Goal: Task Accomplishment & Management: Use online tool/utility

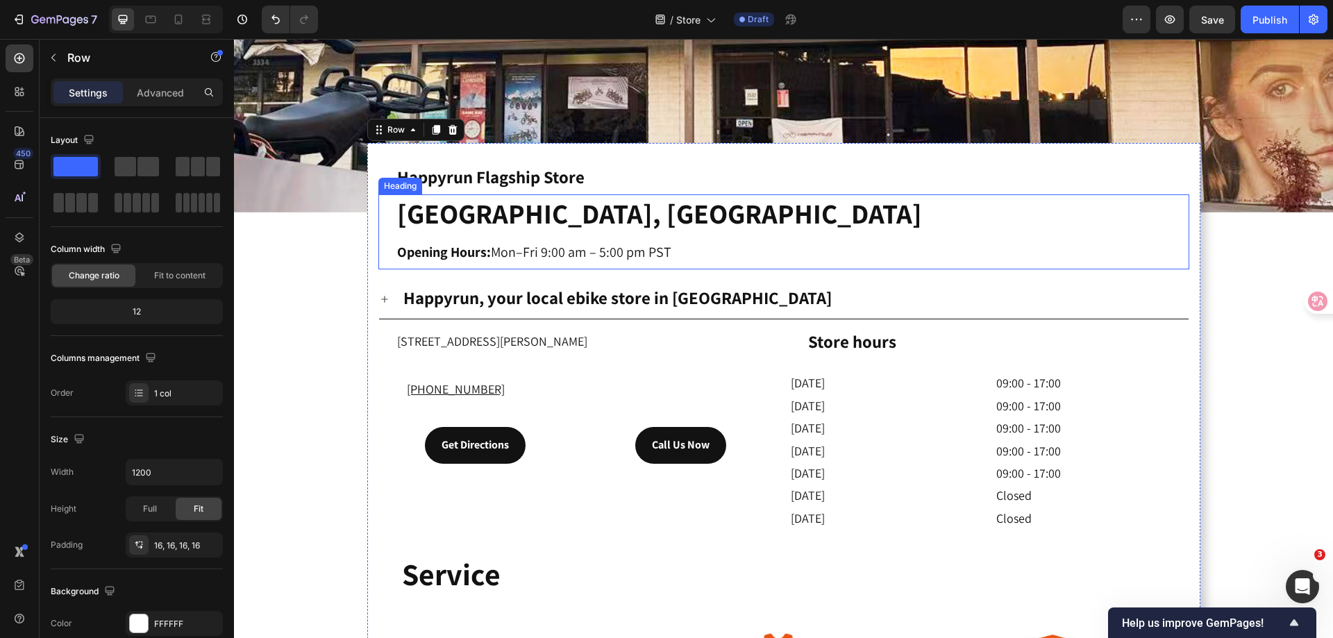
scroll to position [343, 0]
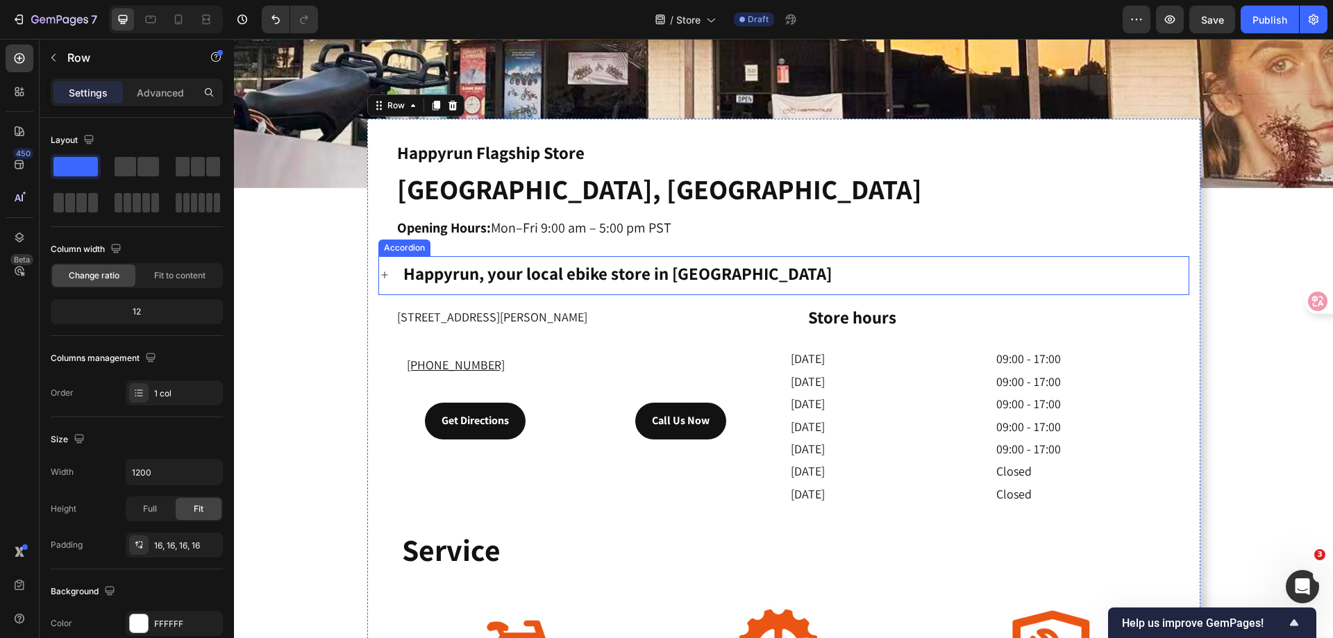
click at [382, 278] on div "Happyrun, your local ebike store in [GEOGRAPHIC_DATA]" at bounding box center [783, 275] width 809 height 38
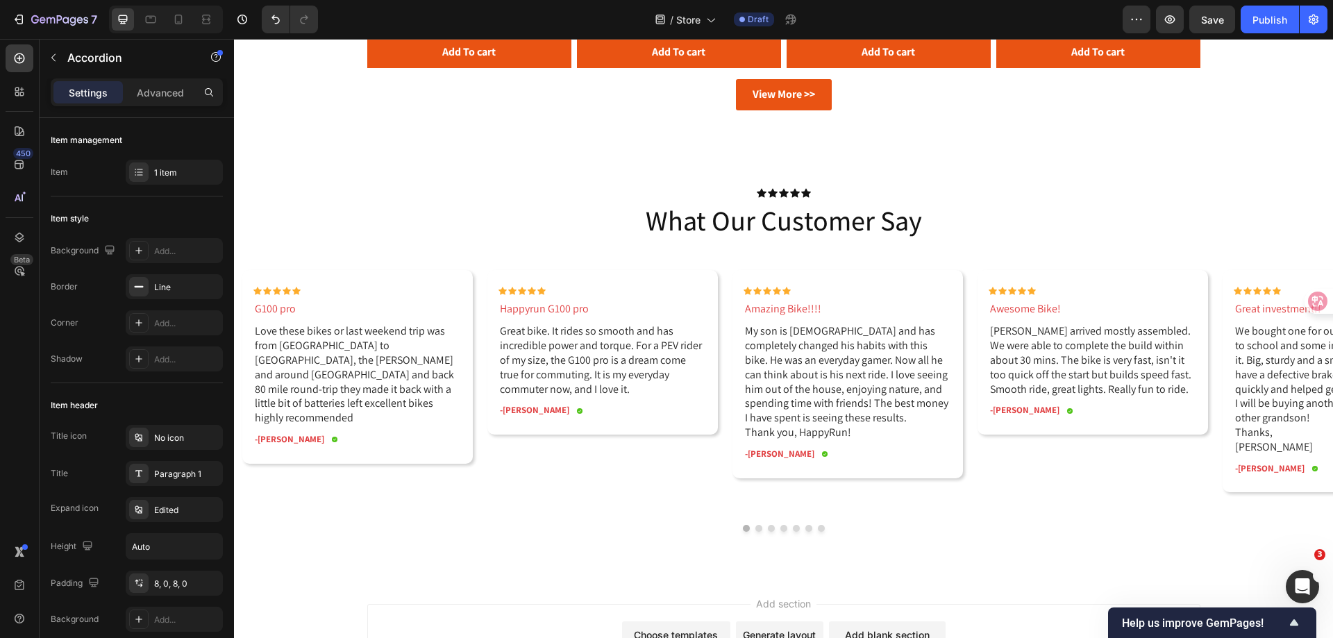
scroll to position [2286, 0]
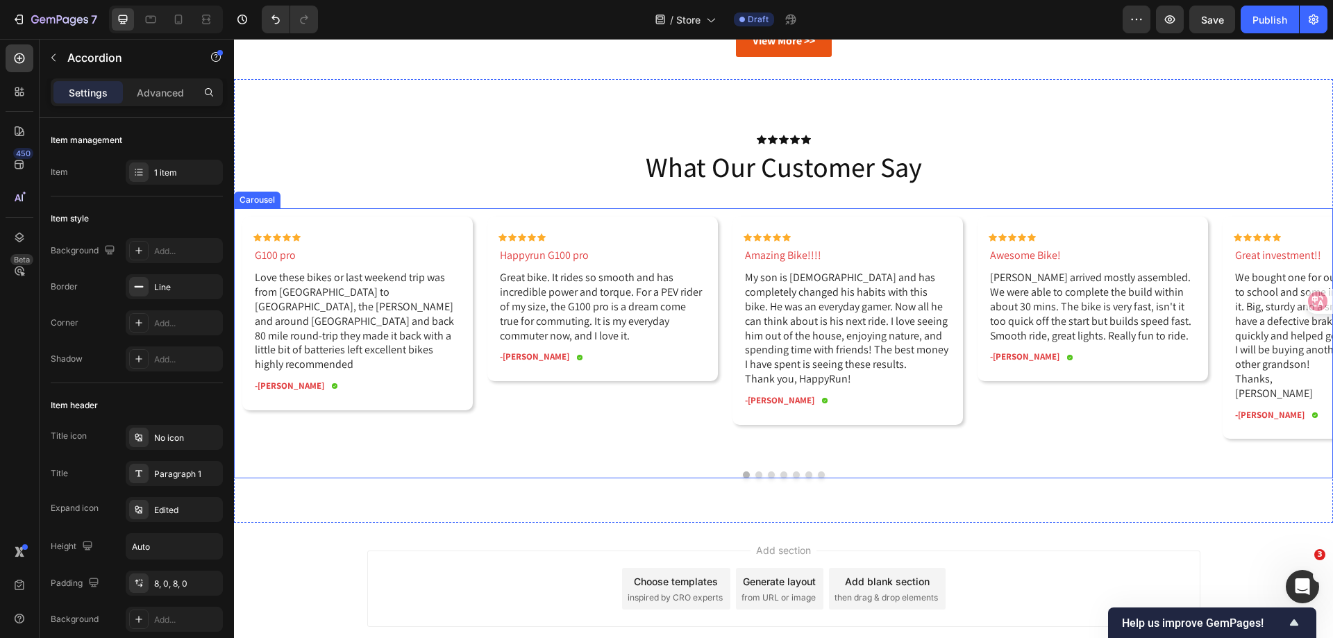
click at [755, 475] on button "Dot" at bounding box center [758, 474] width 7 height 7
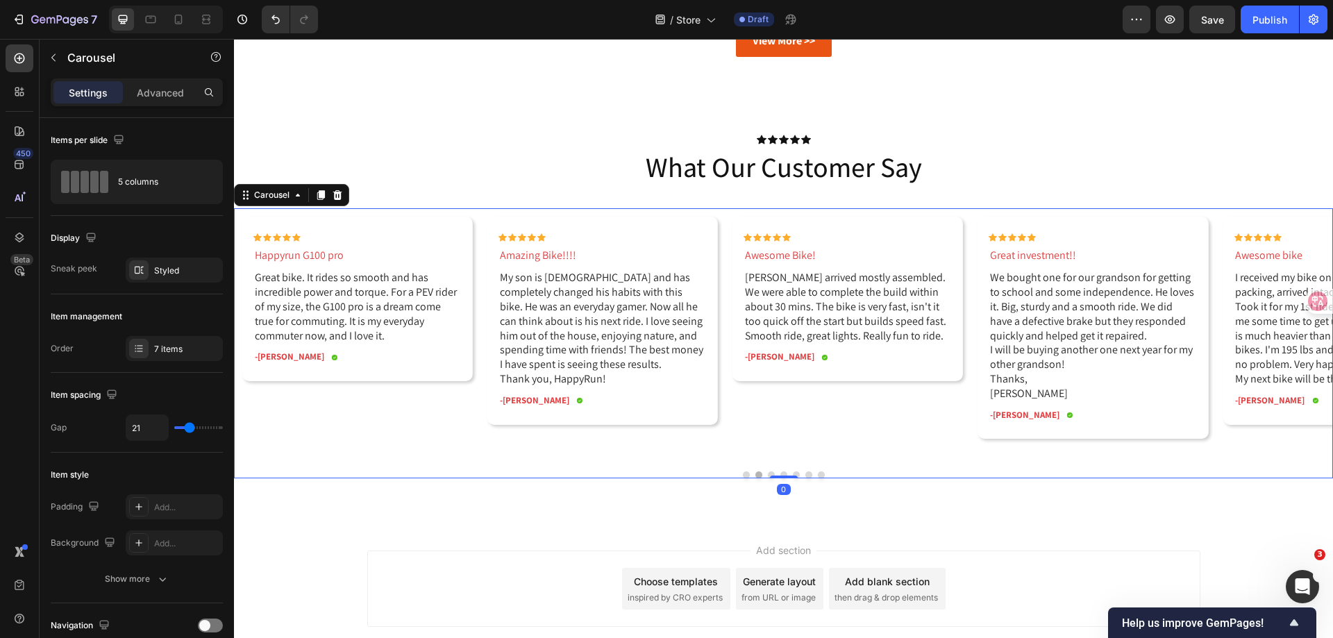
click at [768, 475] on button "Dot" at bounding box center [771, 474] width 7 height 7
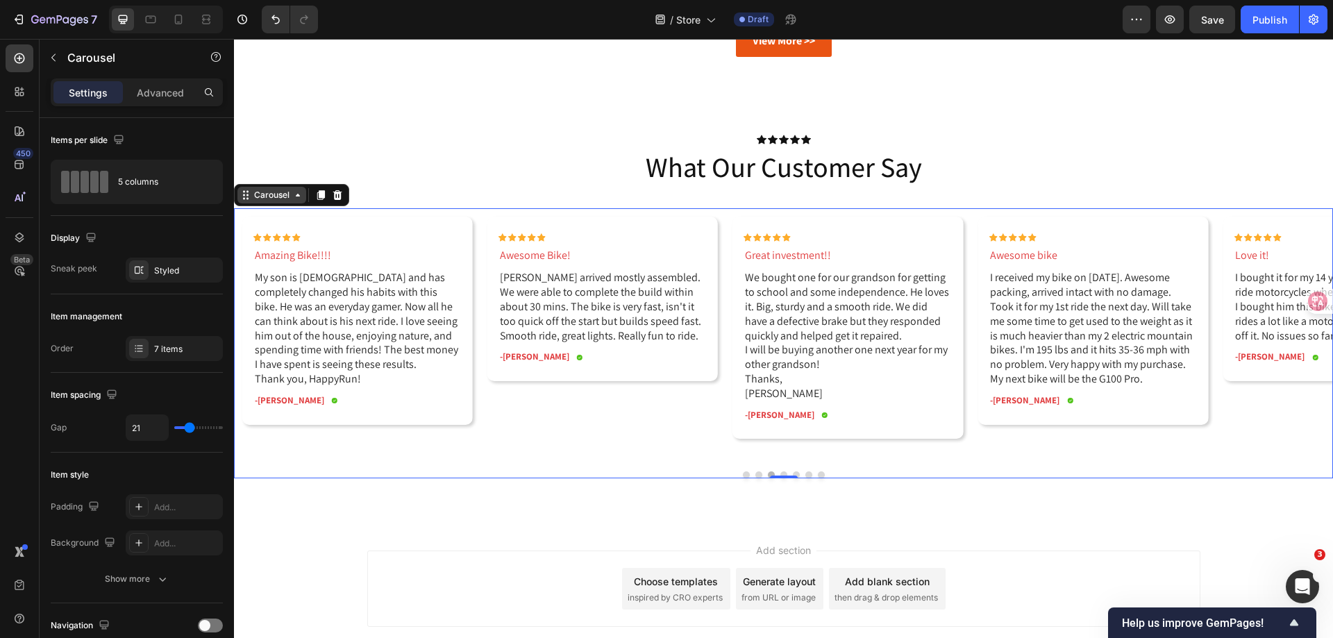
click at [257, 198] on div "Carousel" at bounding box center [271, 195] width 41 height 12
click at [169, 344] on div "7 items" at bounding box center [186, 349] width 65 height 12
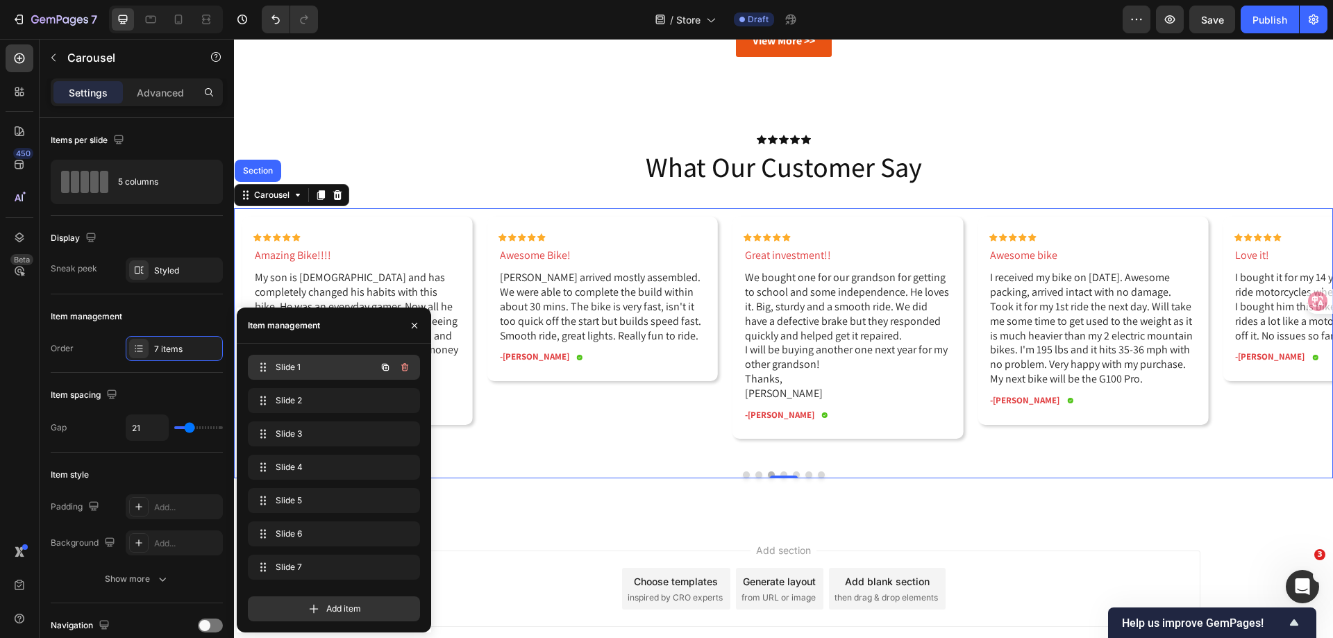
click at [328, 365] on span "Slide 1" at bounding box center [315, 367] width 78 height 12
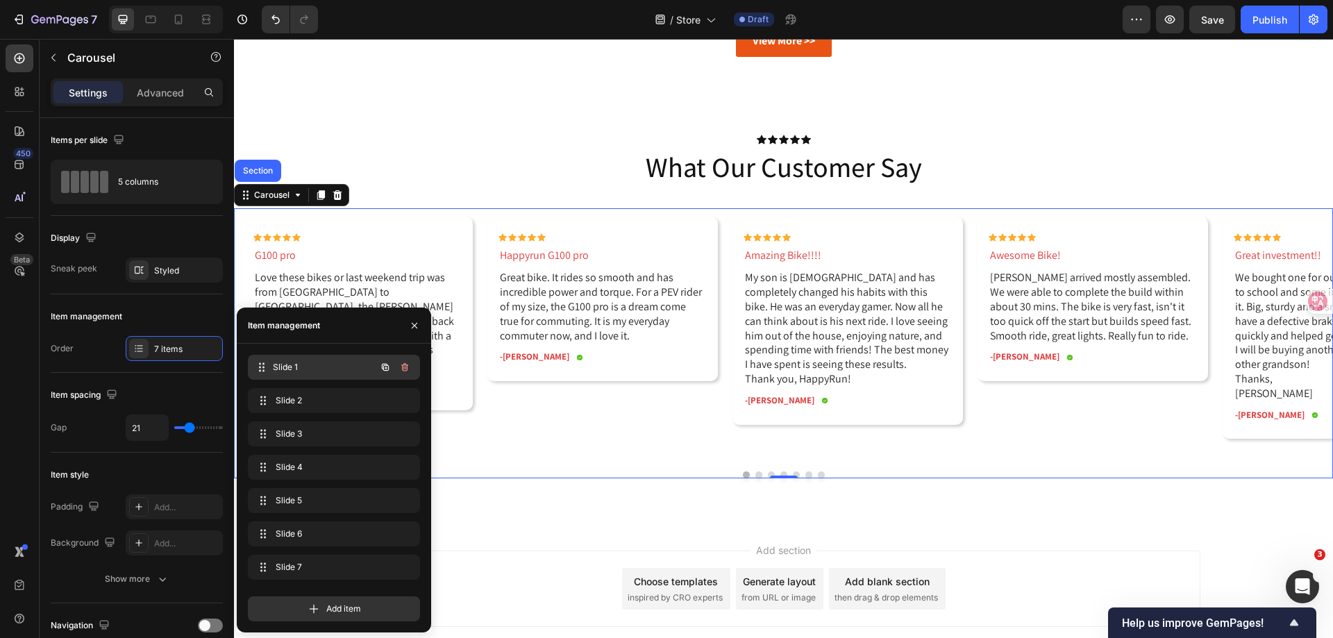
click at [306, 367] on span "Slide 1" at bounding box center [324, 367] width 103 height 12
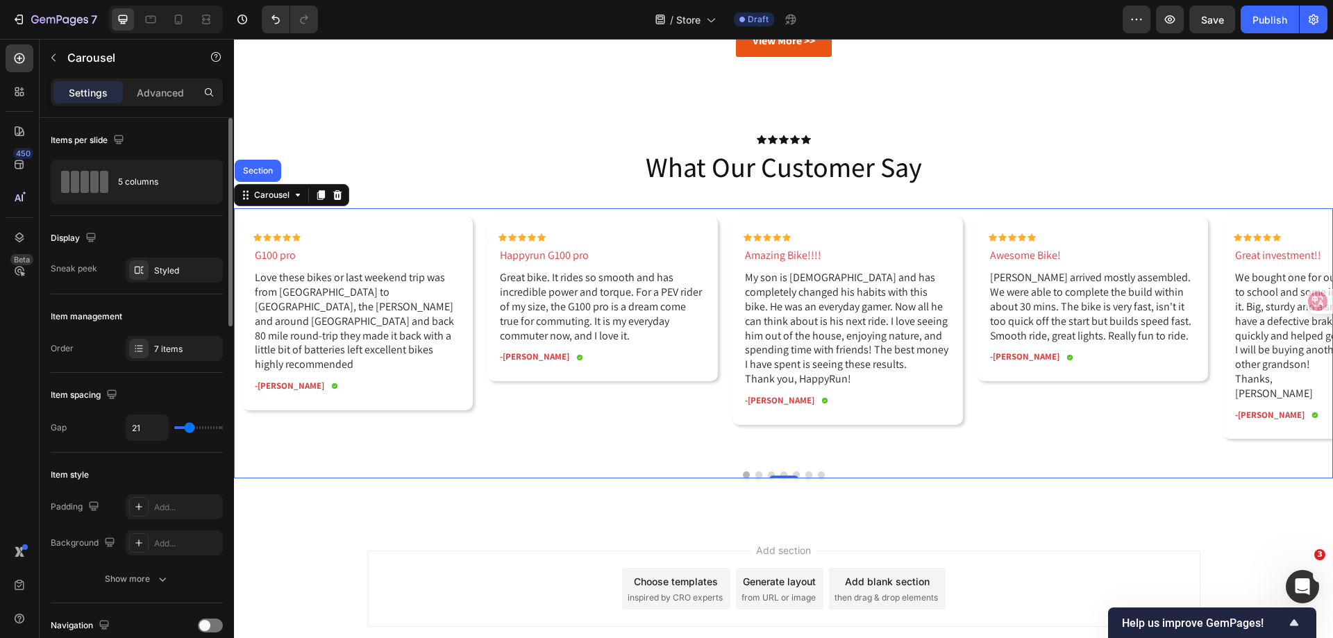
click at [68, 348] on div "Order" at bounding box center [62, 348] width 23 height 12
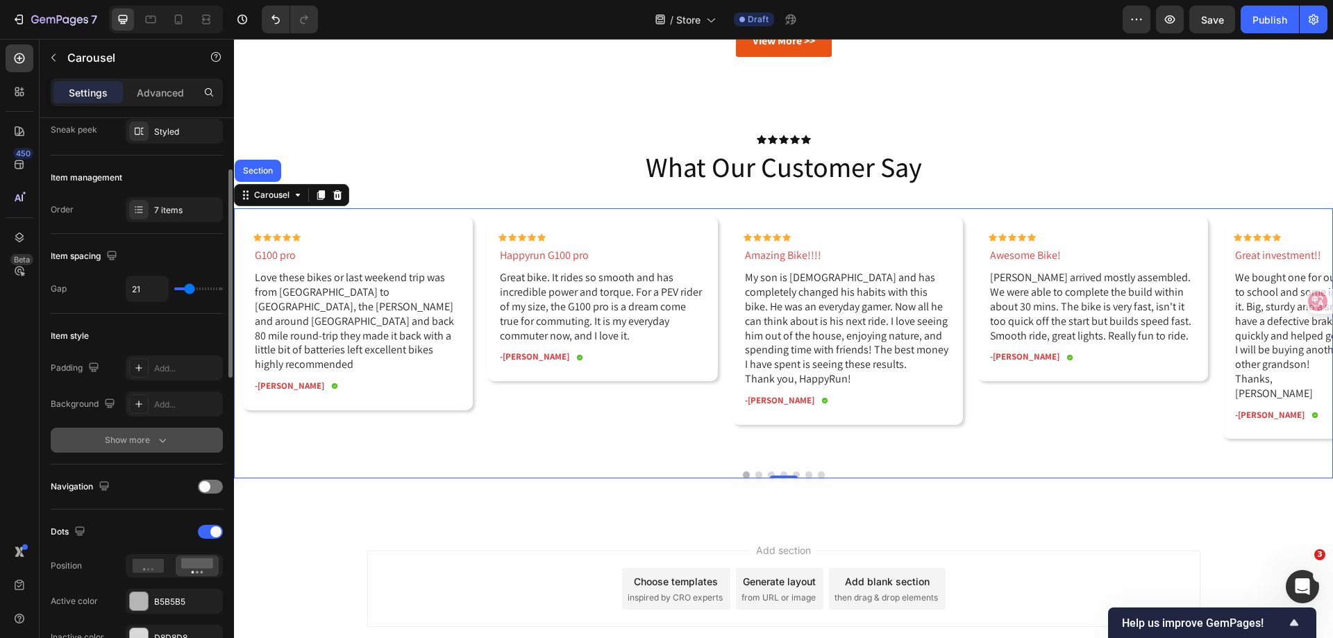
click at [131, 441] on div "Show more" at bounding box center [137, 440] width 65 height 14
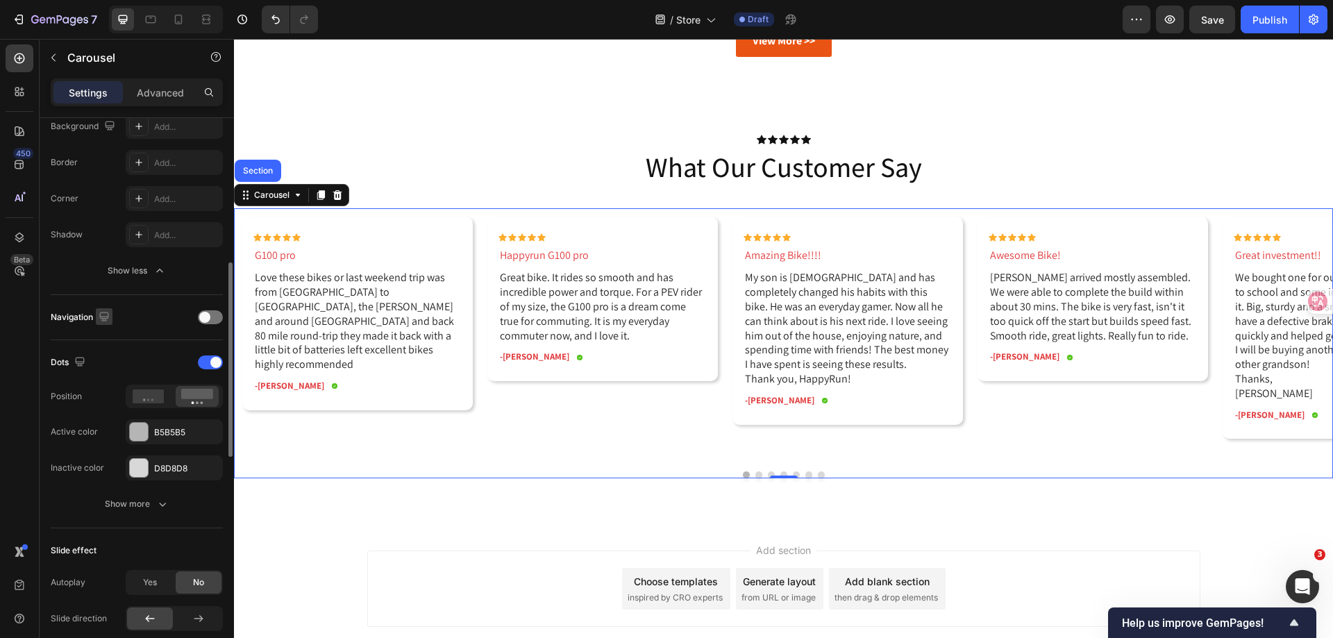
scroll to position [555, 0]
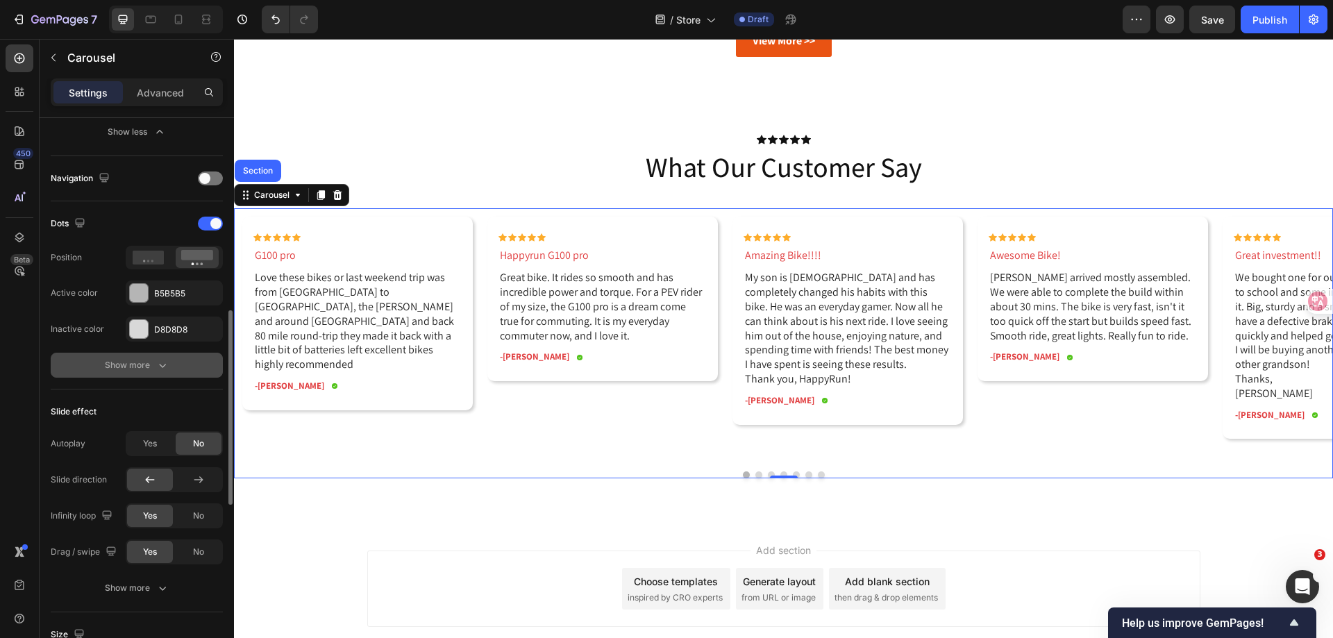
click at [147, 364] on div "Show more" at bounding box center [137, 365] width 65 height 14
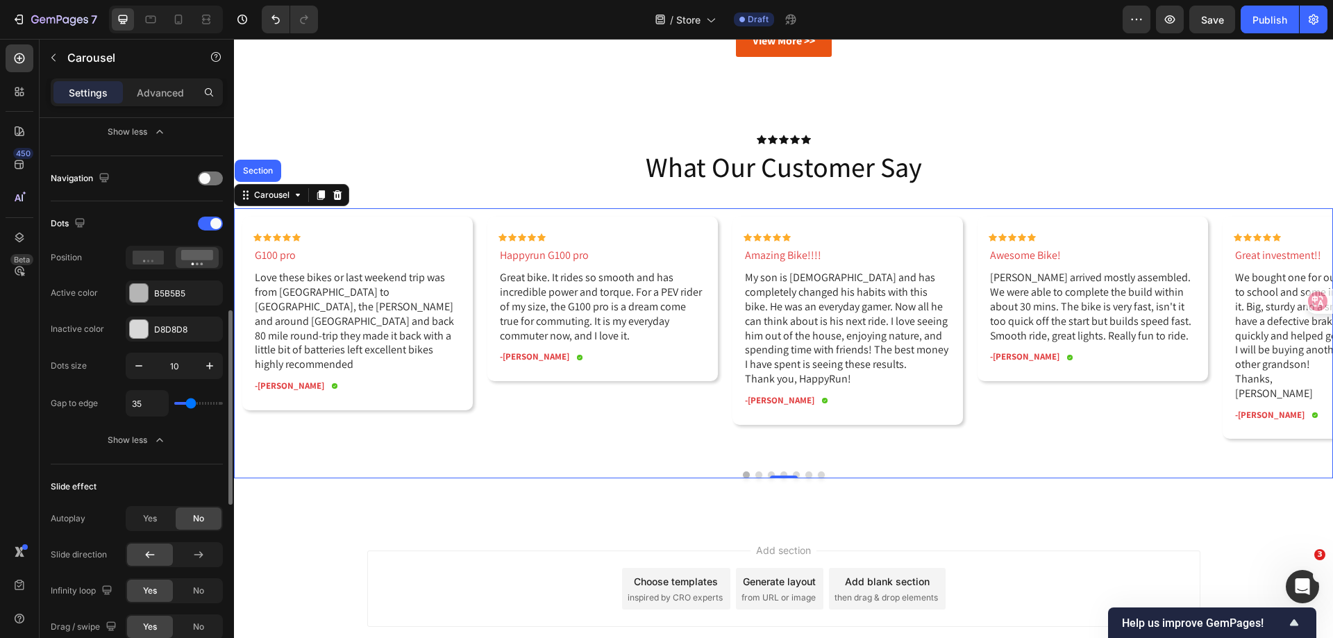
type input "64"
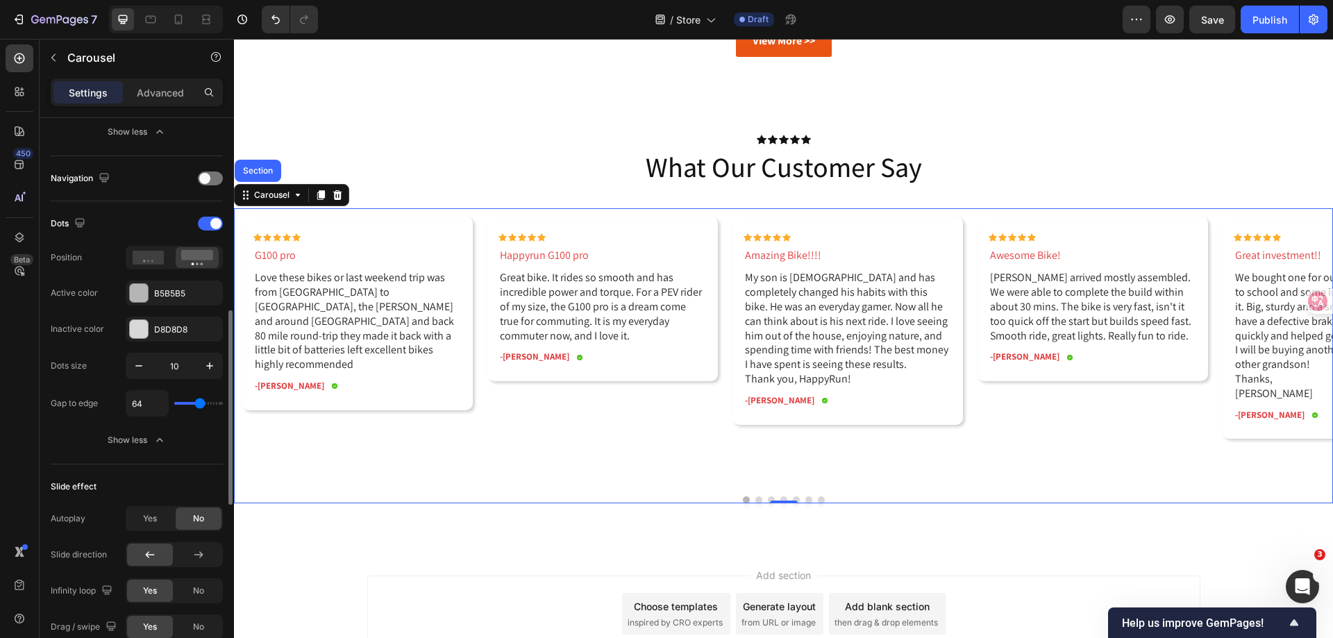
type input "71"
type input "62"
type input "51"
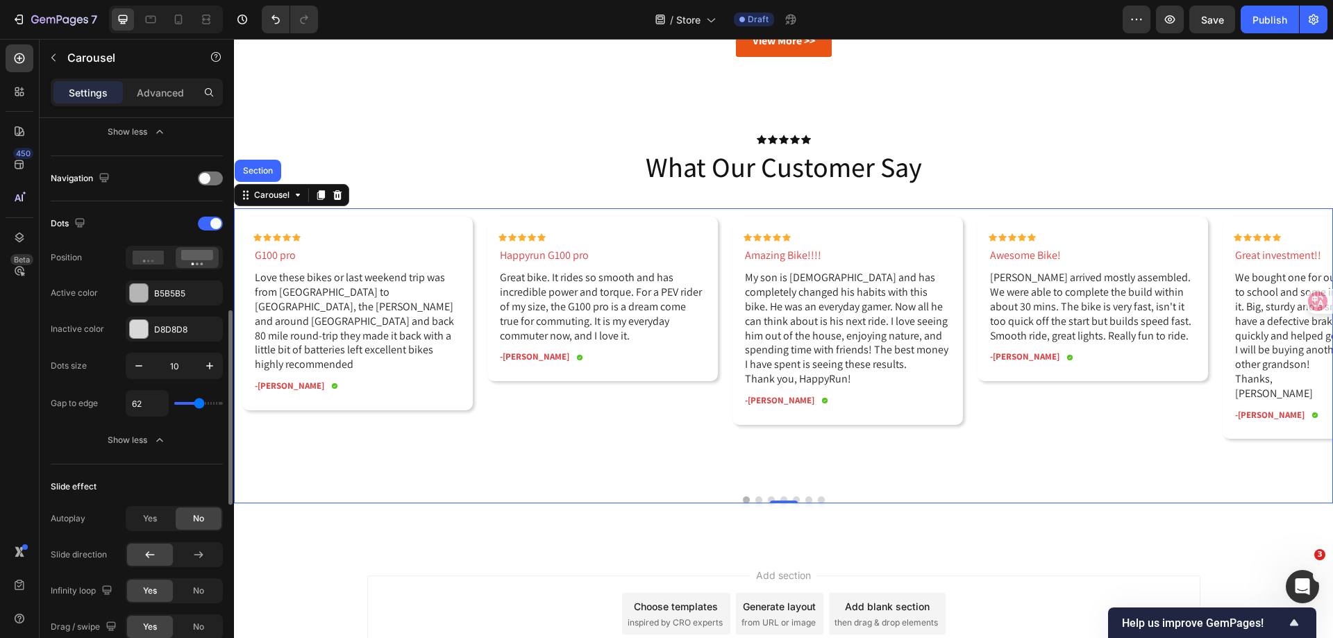
type input "51"
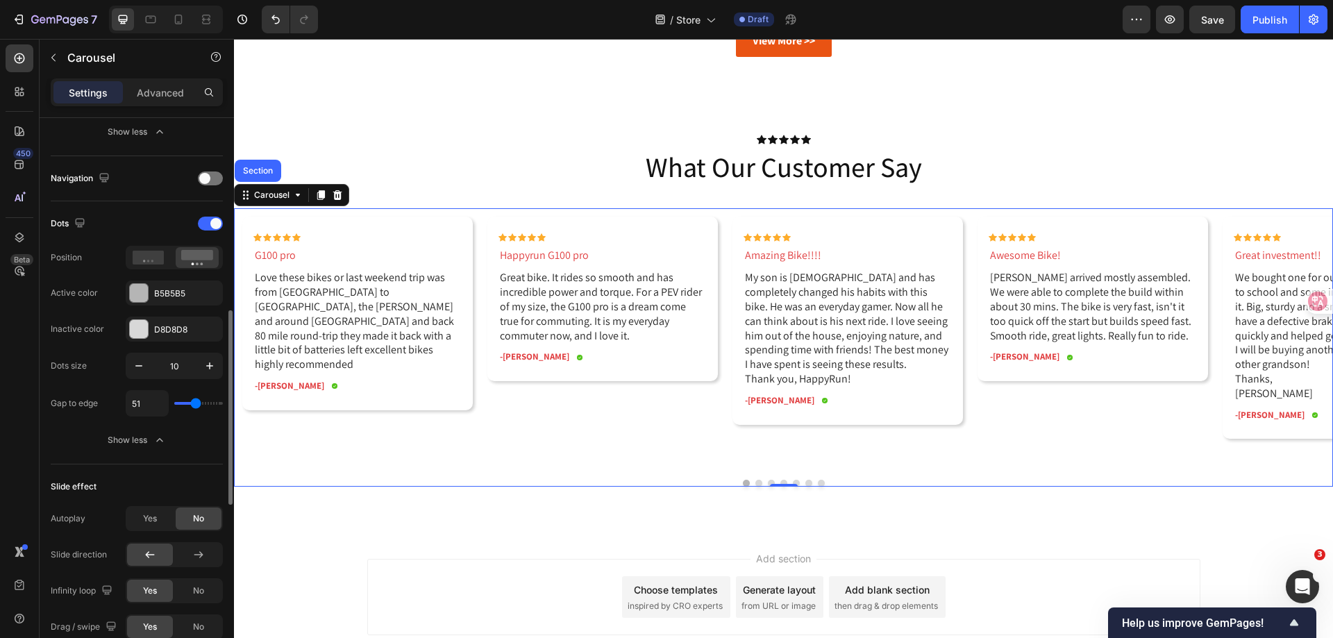
type input "47"
type input "33"
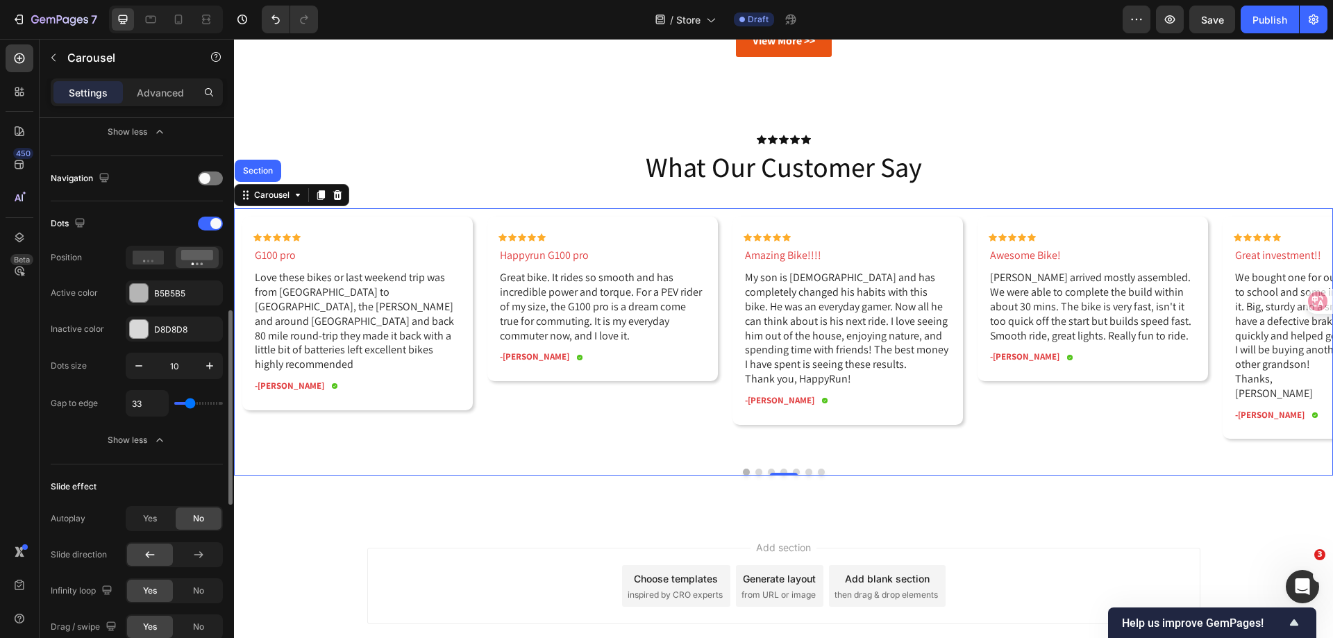
type input "31"
type input "24"
type input "18"
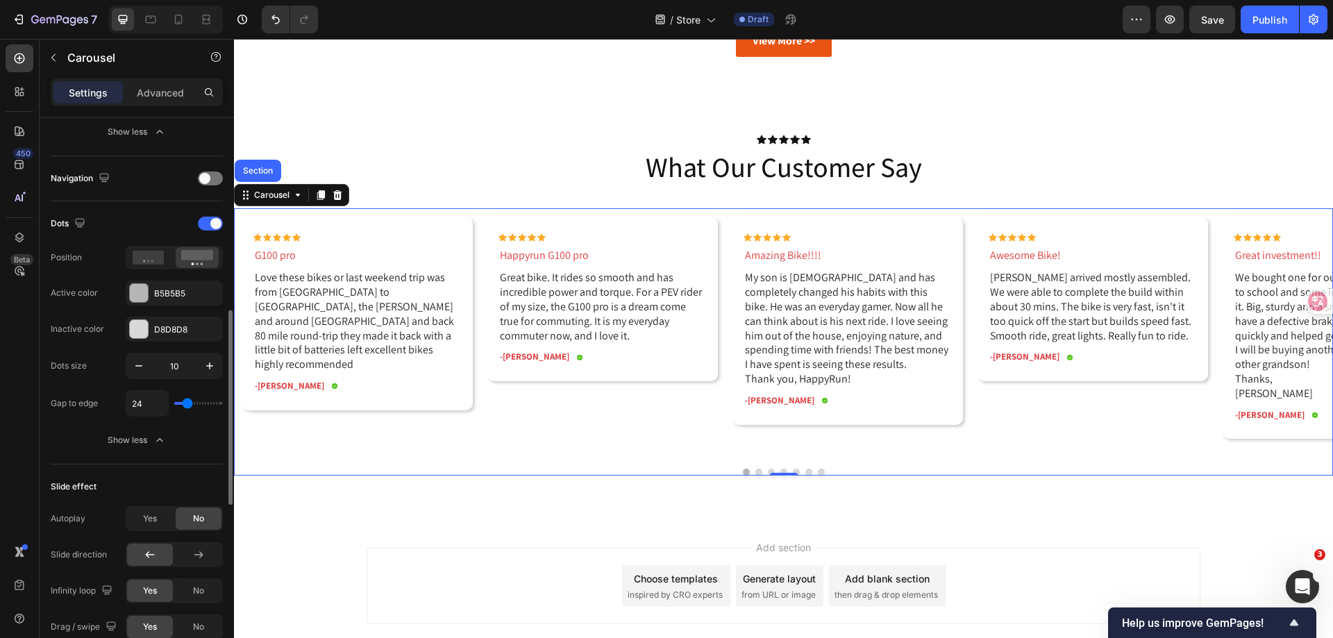
type input "18"
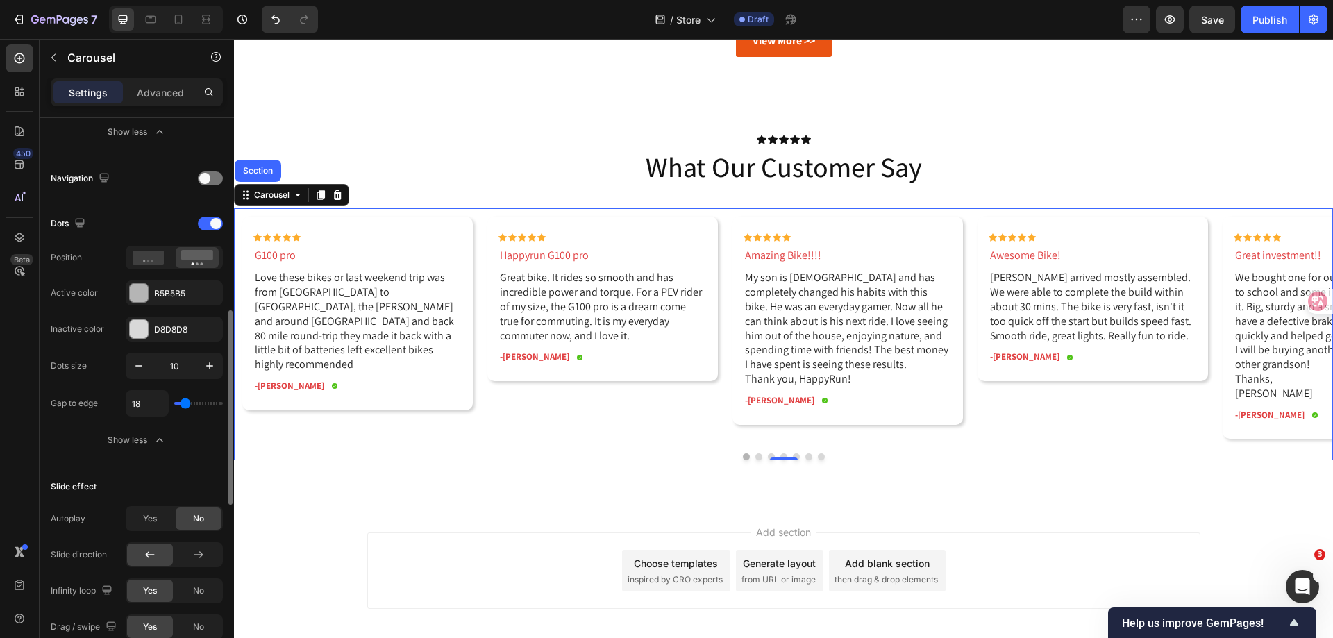
type input "9"
type input "18"
type input "20"
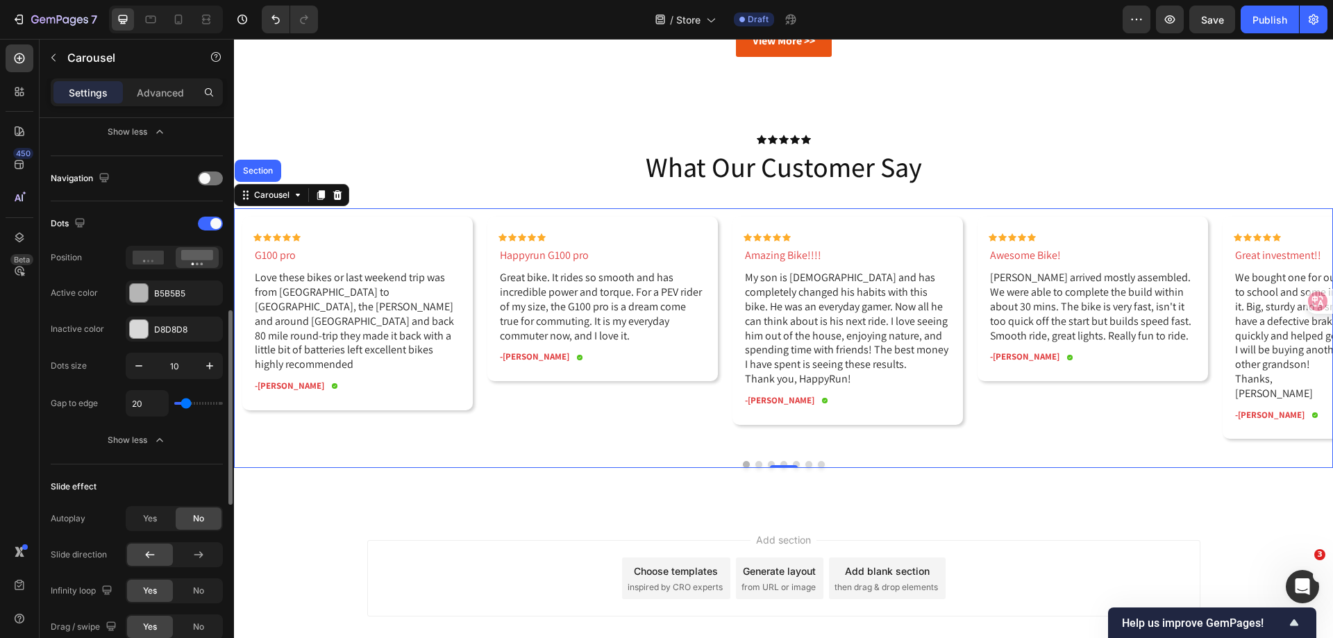
type input "20"
click at [186, 403] on input "range" at bounding box center [198, 403] width 49 height 3
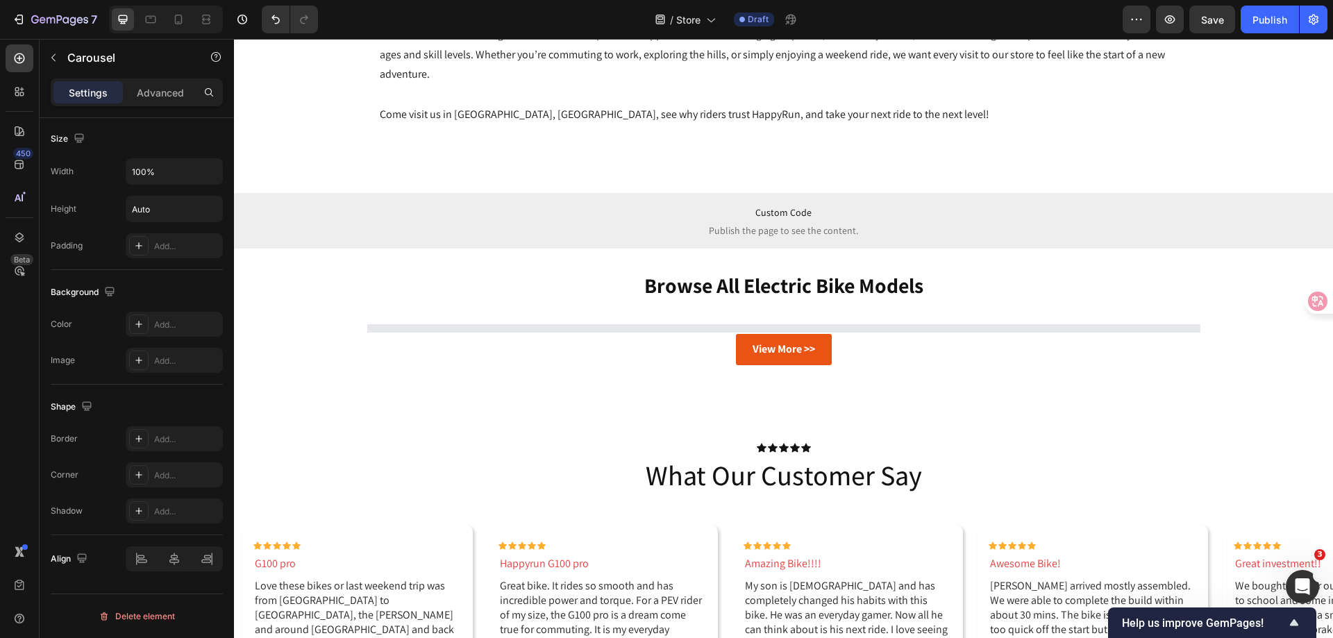
scroll to position [1528, 0]
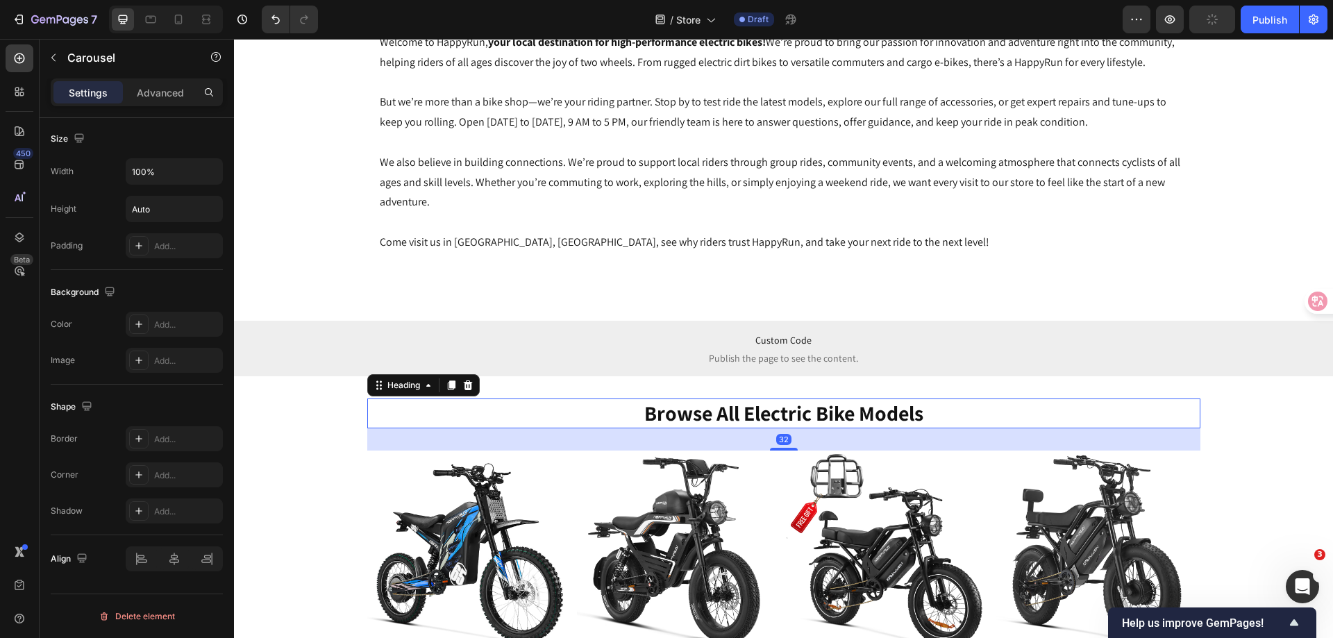
click at [844, 414] on h2 "browse all electric bike models" at bounding box center [783, 413] width 833 height 30
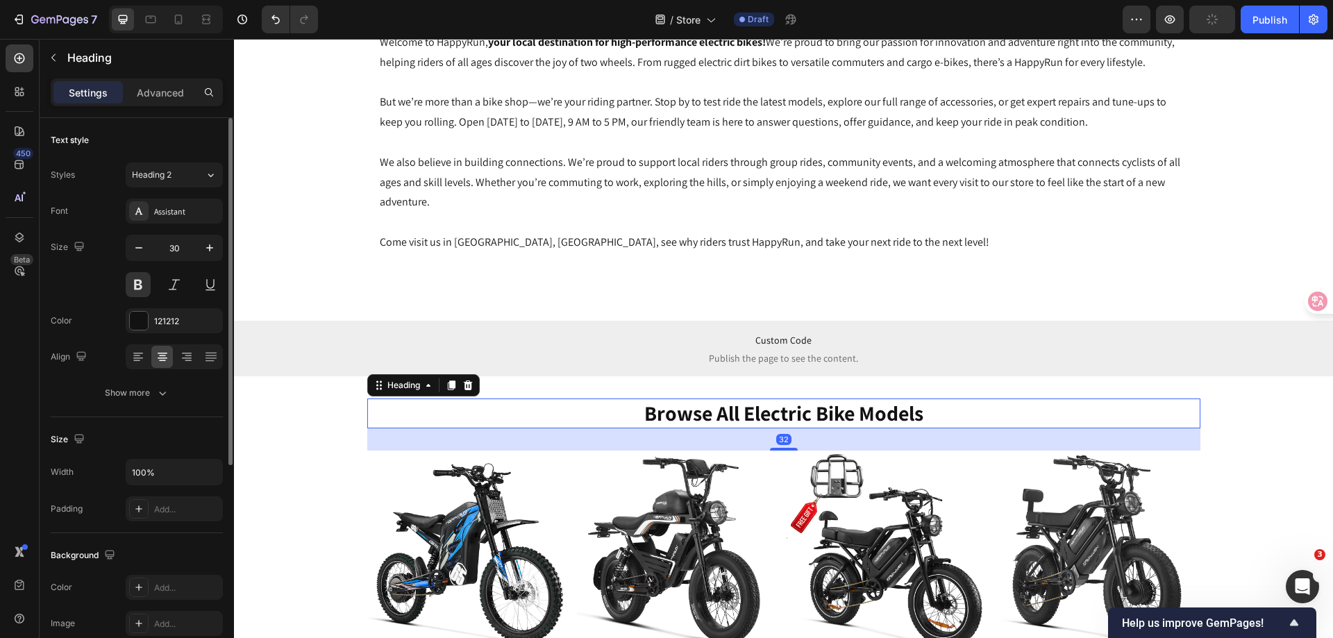
click at [844, 414] on h2 "browse all electric bike models" at bounding box center [783, 413] width 833 height 30
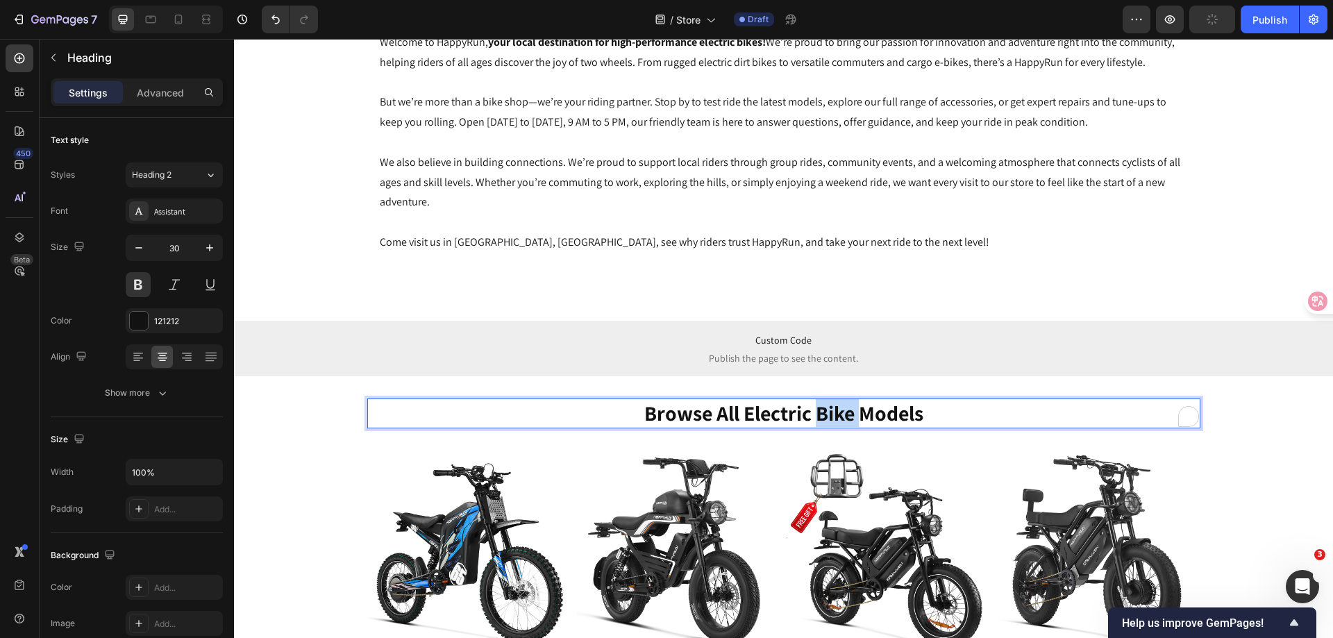
click at [844, 414] on p "browse all electric bike models" at bounding box center [784, 413] width 830 height 27
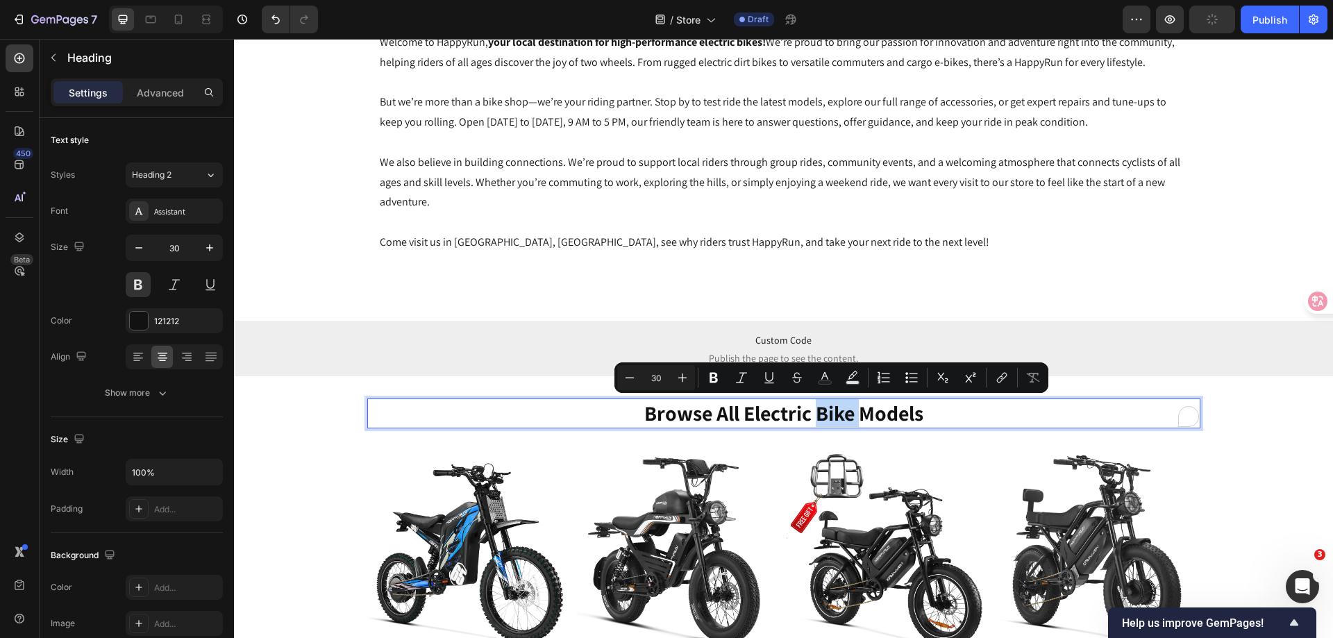
click at [854, 416] on p "browse all electric bike models" at bounding box center [784, 413] width 830 height 27
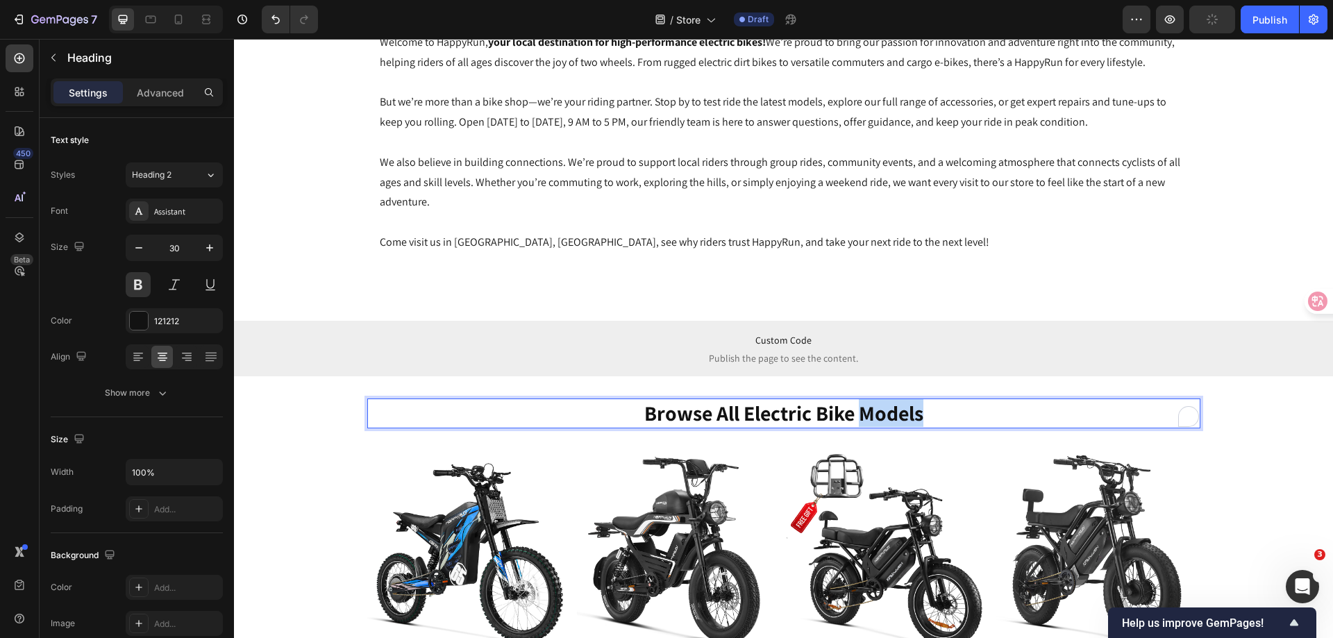
drag, startPoint x: 852, startPoint y: 413, endPoint x: 916, endPoint y: 419, distance: 64.8
click at [916, 419] on p "browse all electric bike models" at bounding box center [784, 413] width 830 height 27
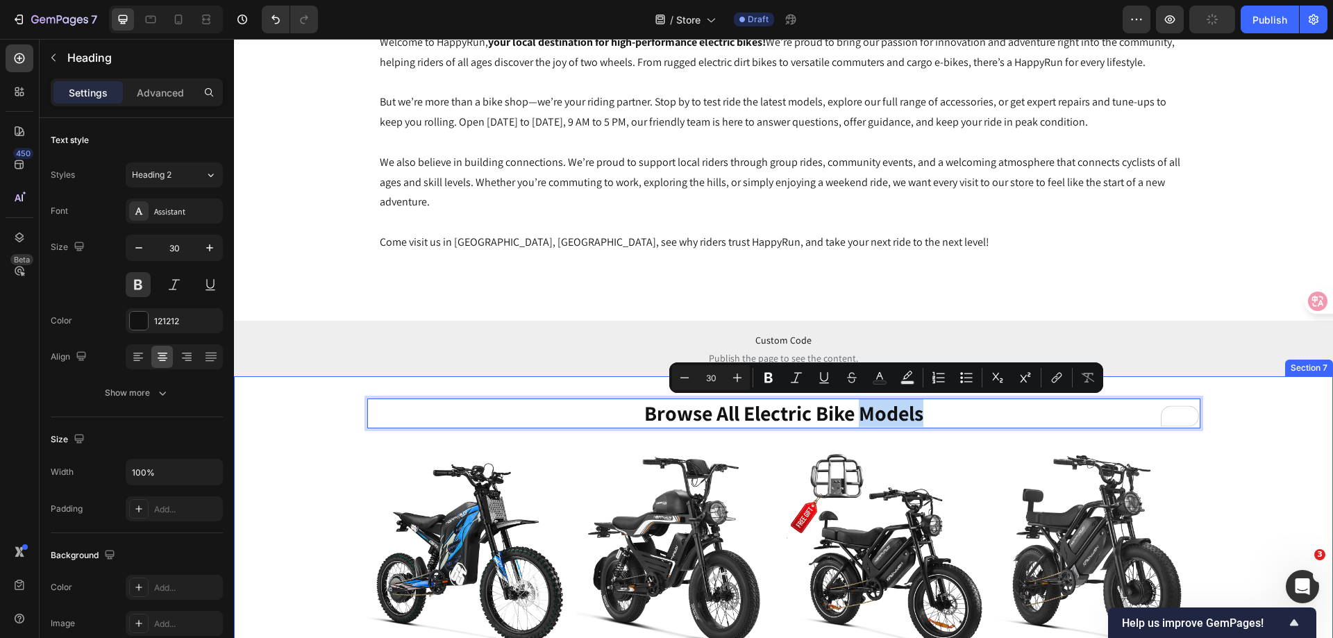
click at [1255, 409] on div "browse all electric bike models Heading 32 Product Images HappyRun 6500W Electr…" at bounding box center [783, 606] width 1099 height 417
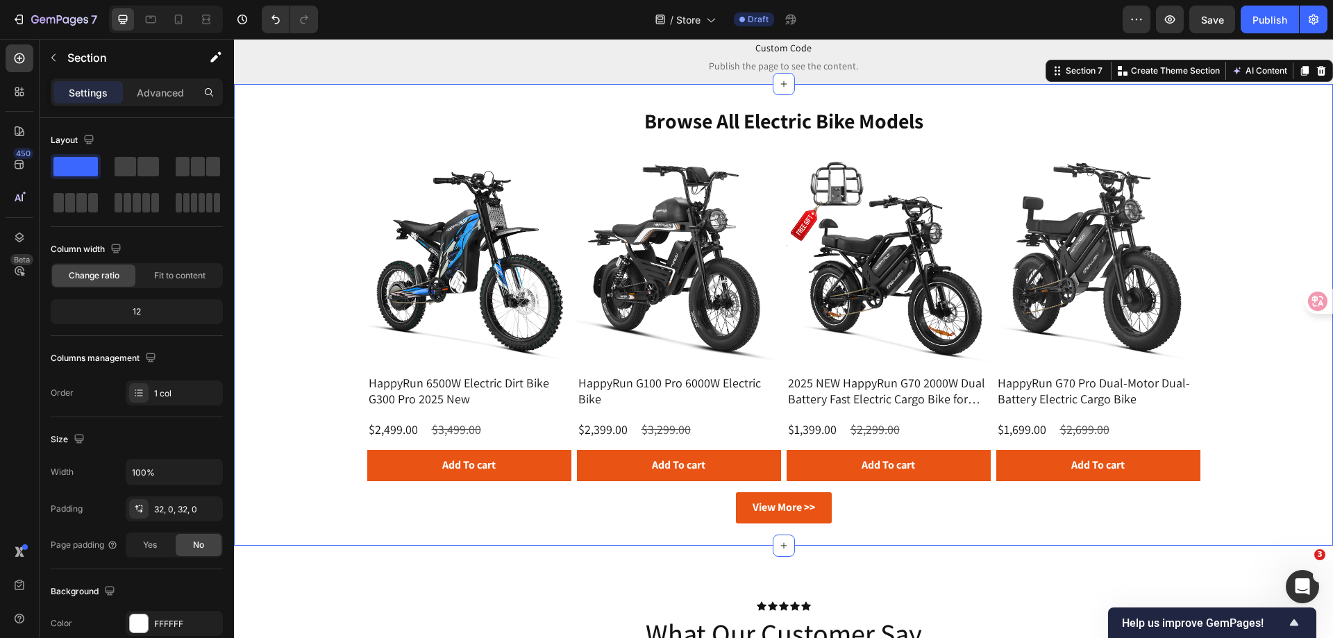
scroll to position [1805, 0]
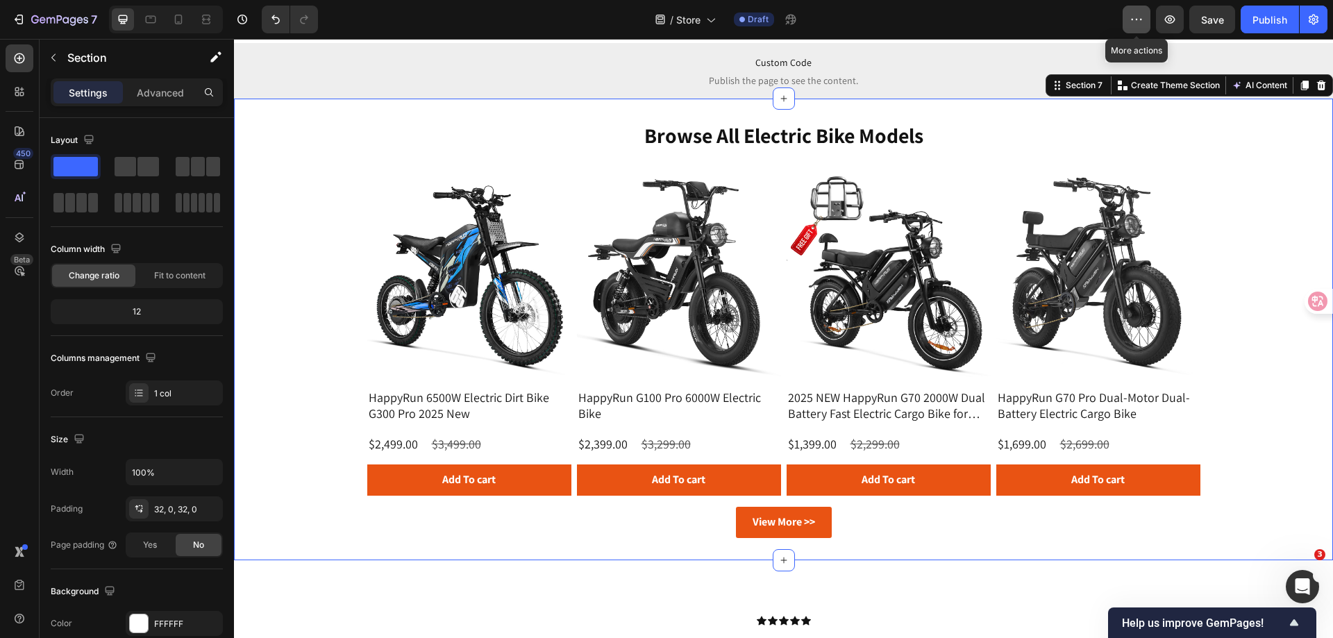
click at [1137, 19] on icon "button" at bounding box center [1136, 19] width 2 height 1
click at [1165, 21] on icon "button" at bounding box center [1170, 19] width 14 height 14
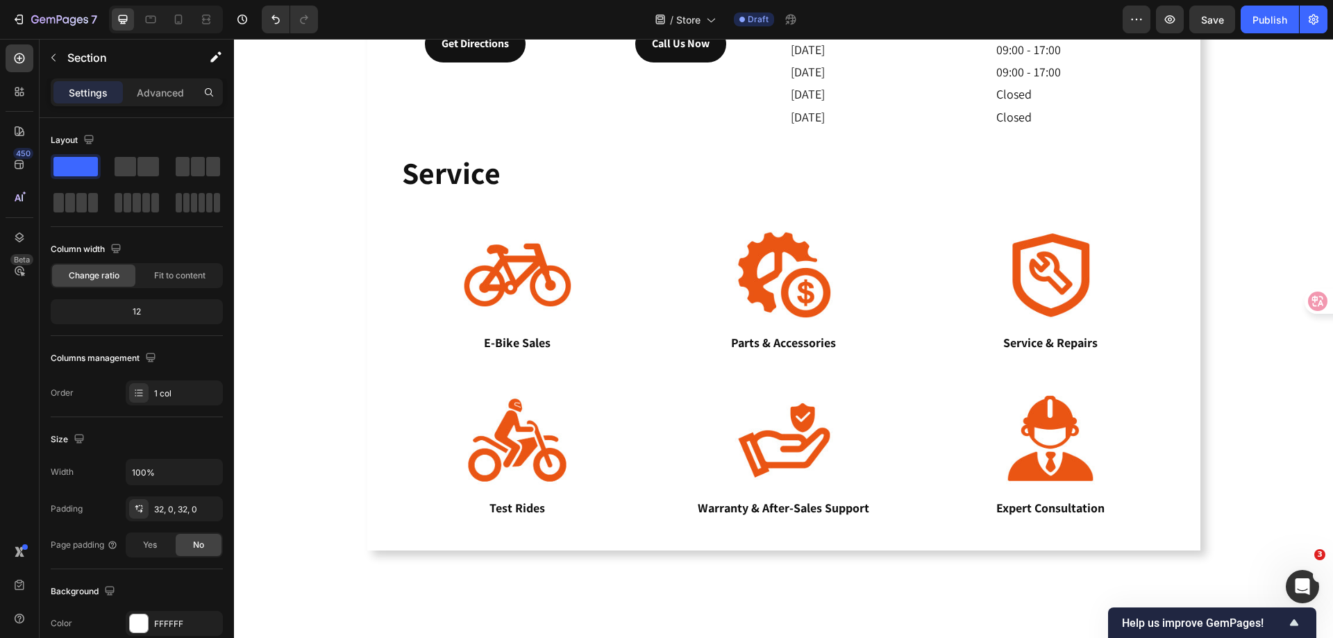
scroll to position [695, 0]
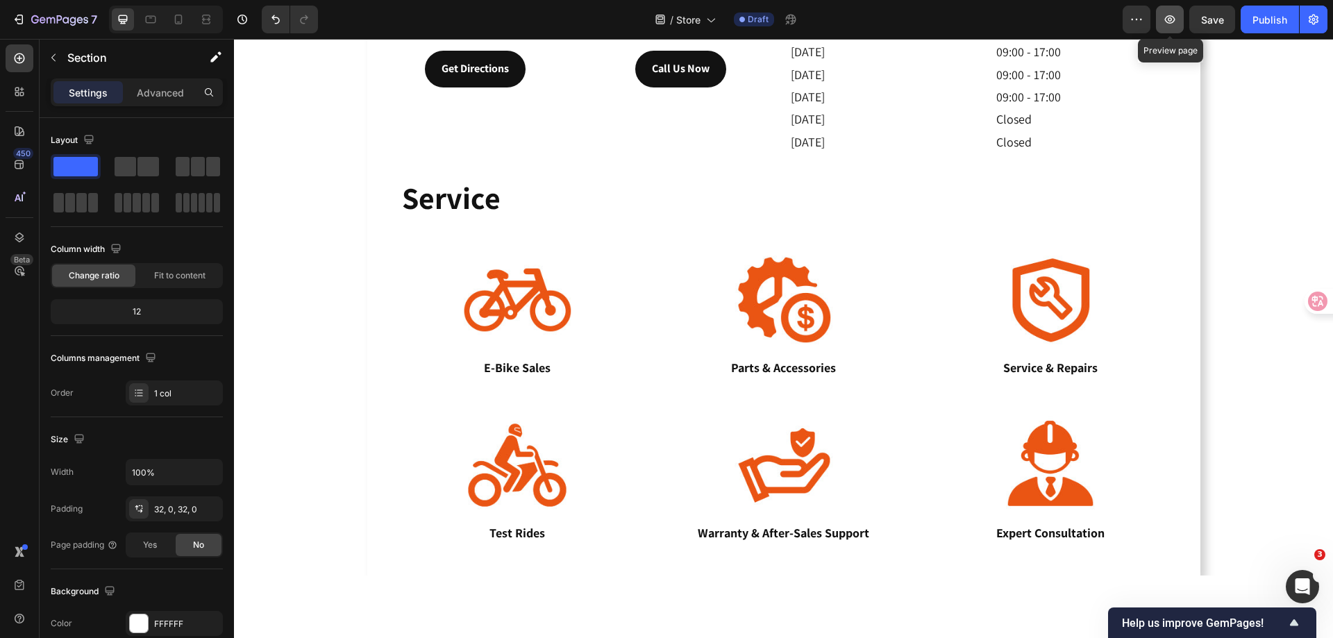
click at [1172, 17] on icon "button" at bounding box center [1170, 19] width 14 height 14
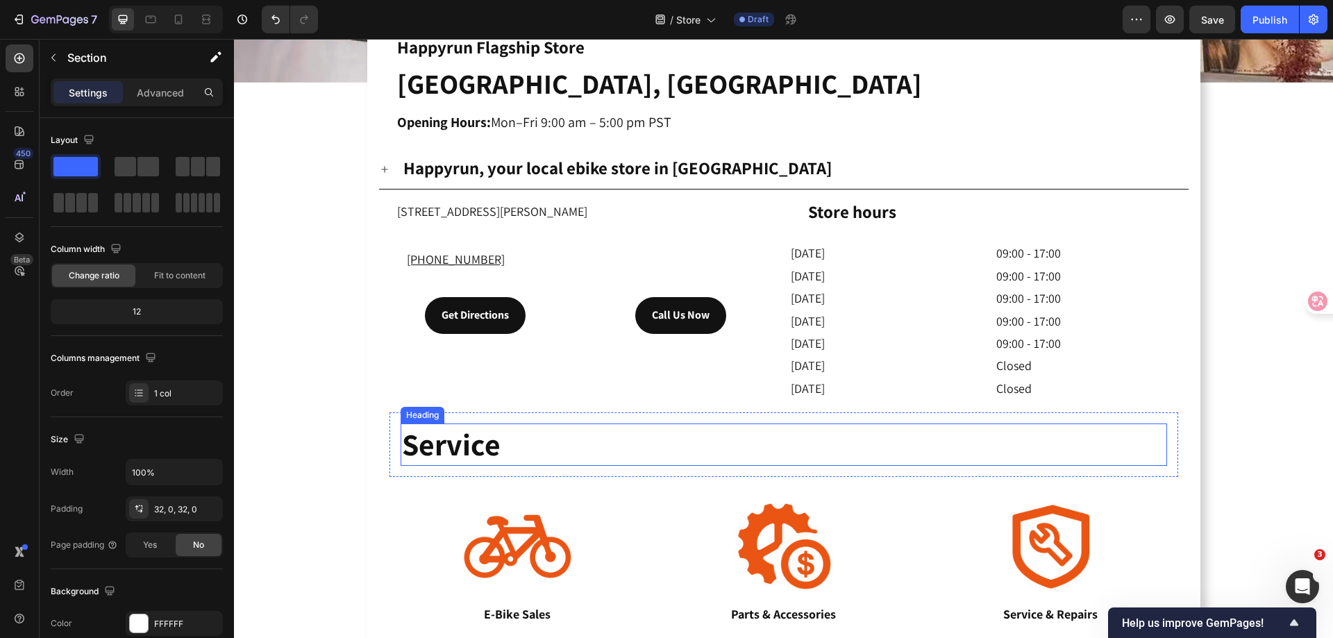
scroll to position [417, 0]
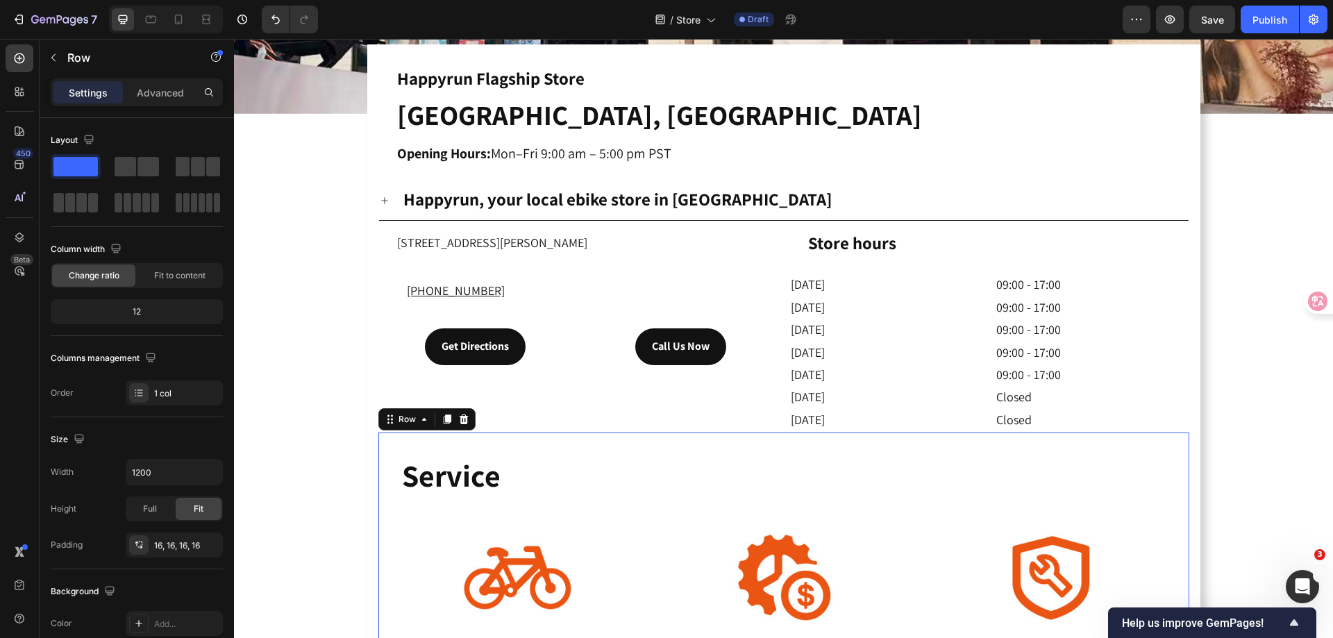
click at [626, 437] on div "Service Heading Row Image E-Bike Sales Heading Row Image Parts & Accessories He…" at bounding box center [783, 636] width 811 height 409
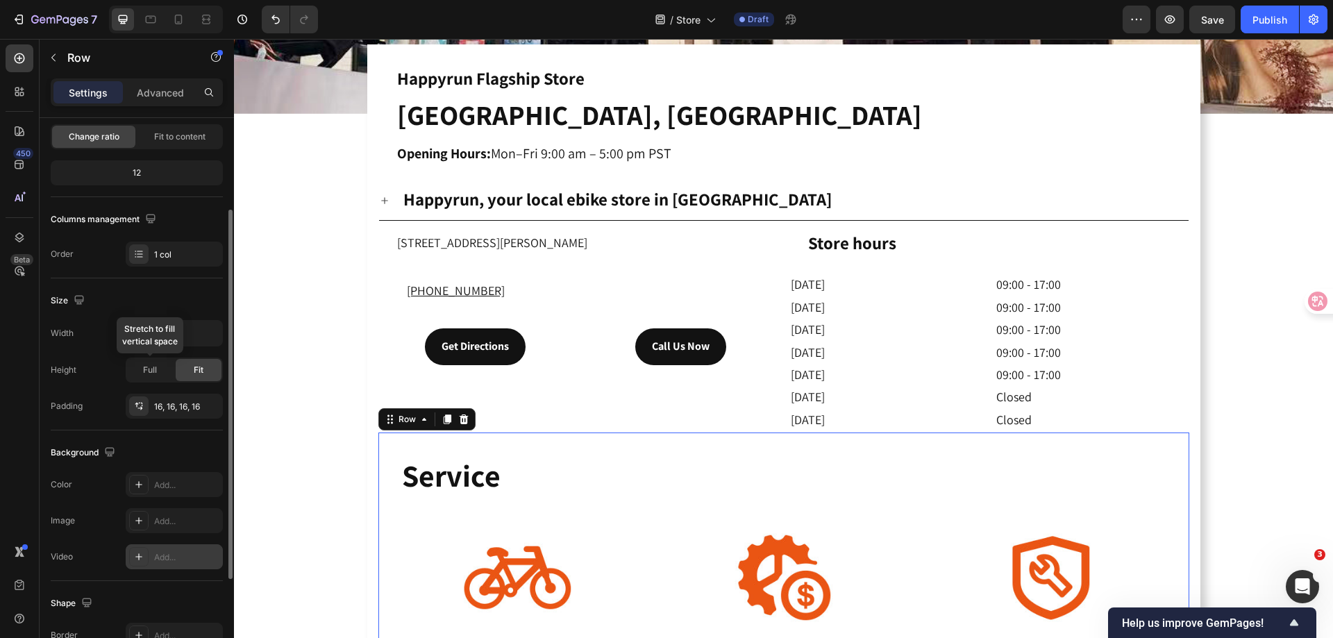
scroll to position [278, 0]
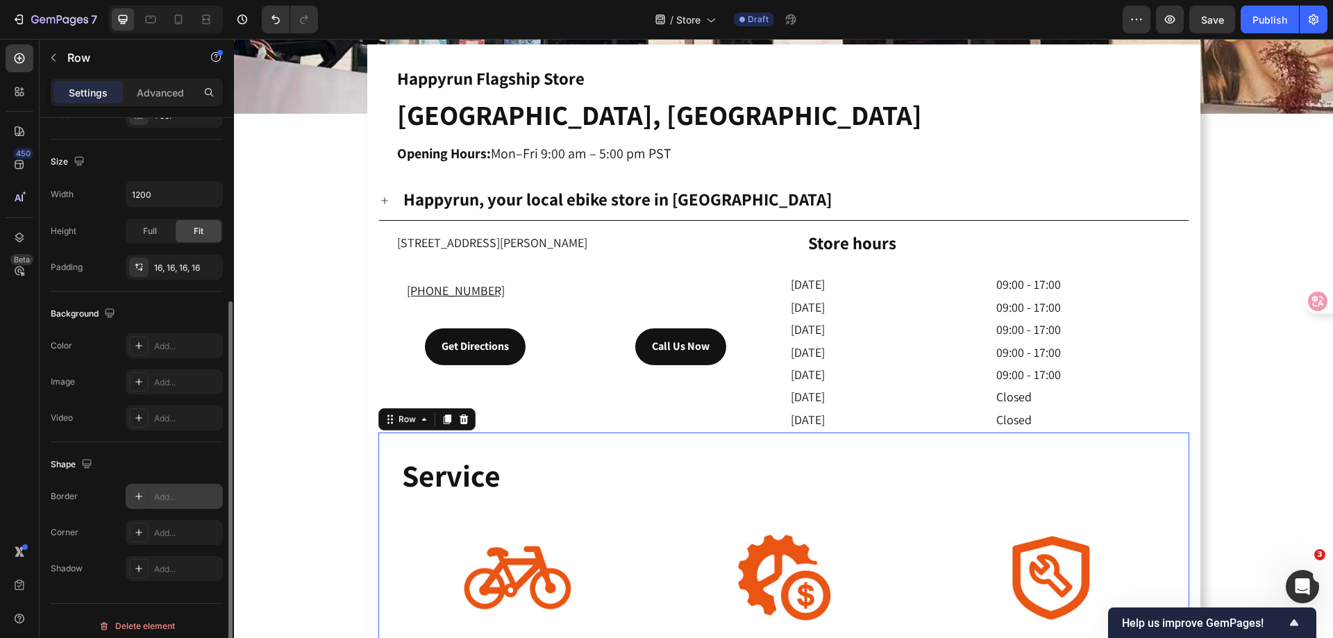
click at [174, 498] on div "Add..." at bounding box center [186, 497] width 65 height 12
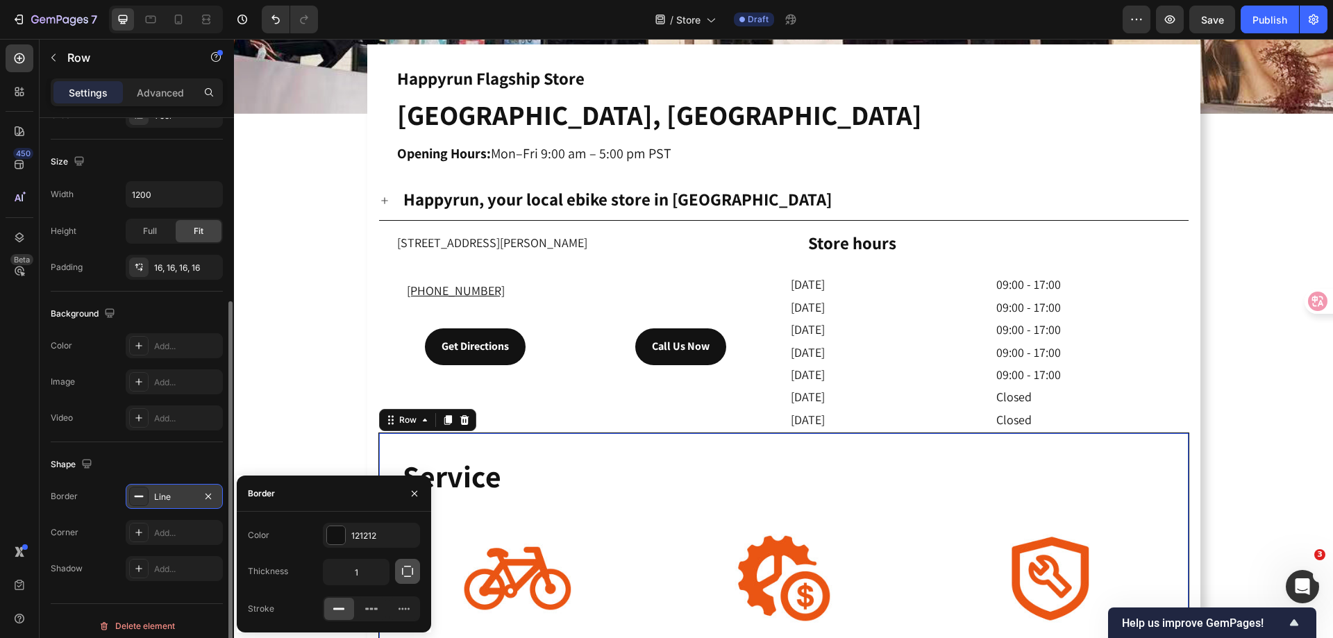
click at [412, 576] on icon "button" at bounding box center [407, 571] width 14 height 14
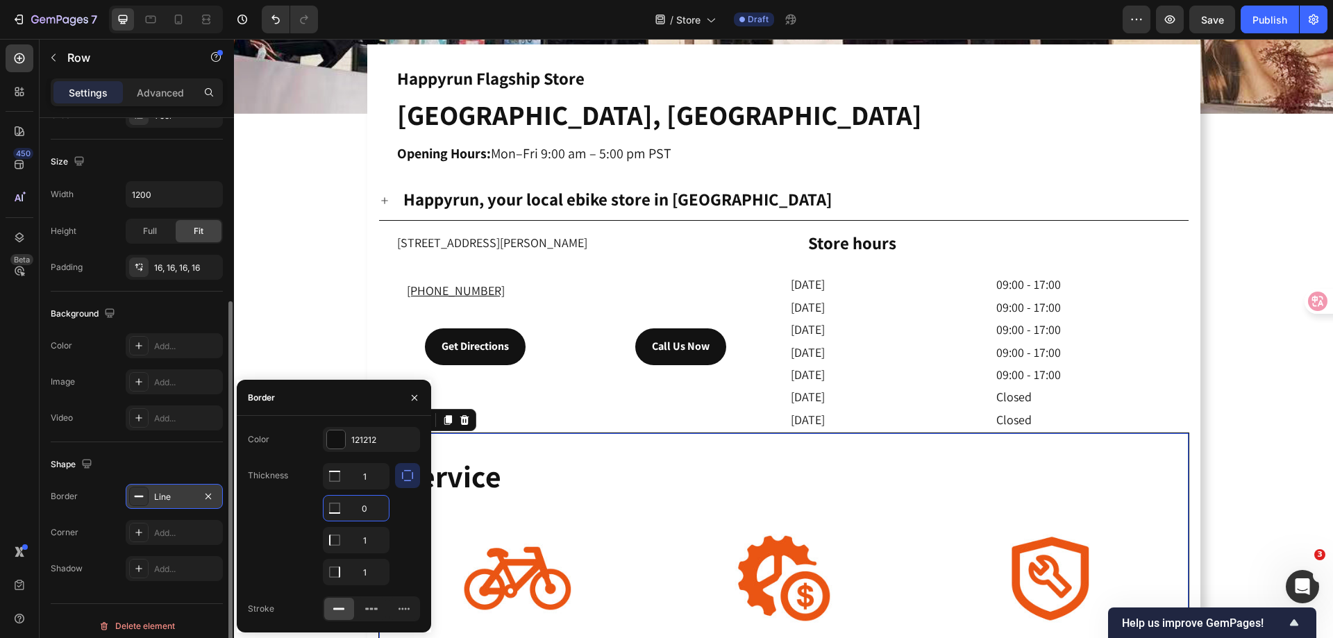
type input "0"
click at [422, 541] on div "Color 121212 Thickness 1 0 1 1 Stroke" at bounding box center [334, 524] width 194 height 194
click at [371, 540] on input "1" at bounding box center [355, 539] width 65 height 25
type input "0"
click at [373, 564] on input "1" at bounding box center [355, 571] width 65 height 25
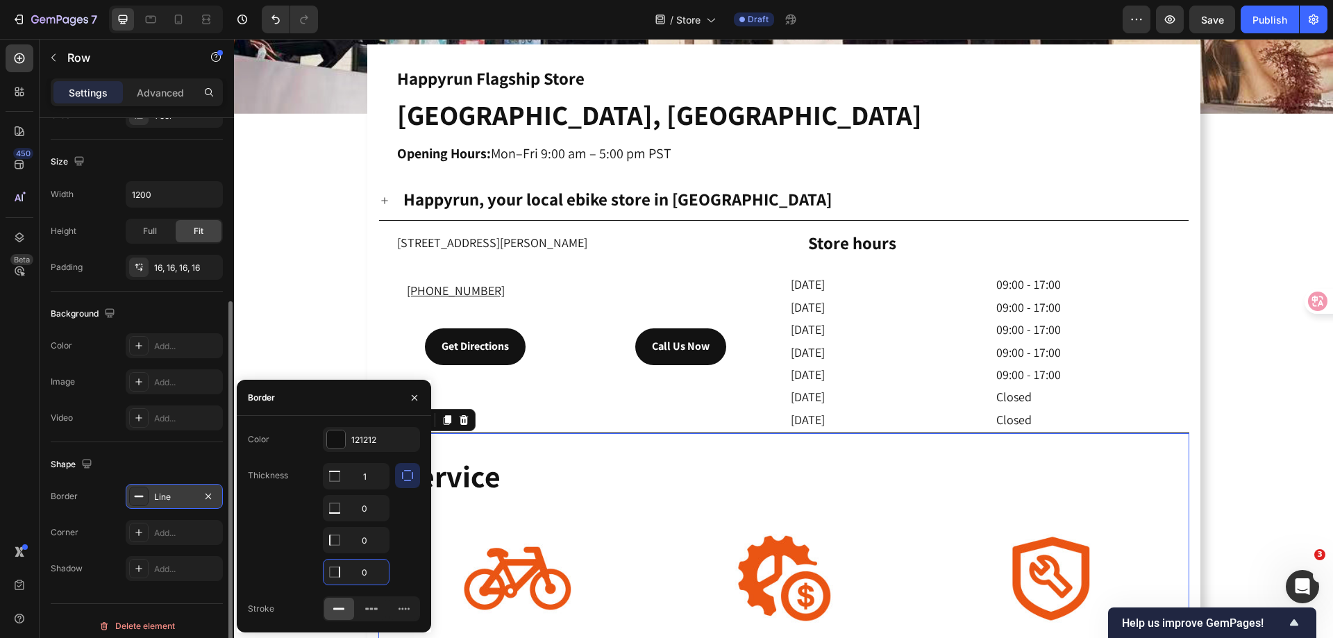
type input "0"
click at [409, 522] on div at bounding box center [407, 524] width 25 height 122
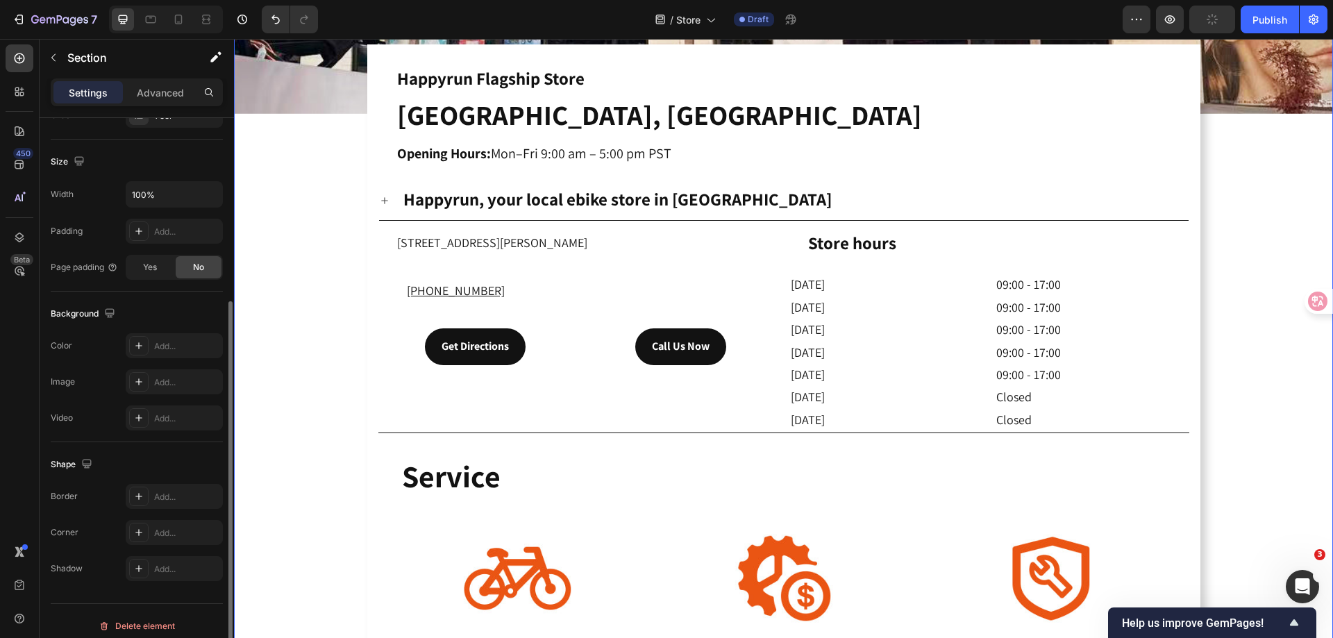
click at [287, 280] on div "Drop element here Hero Banner Happyrun Flagship Store Heading [GEOGRAPHIC_DATA]…" at bounding box center [783, 251] width 1099 height 1203
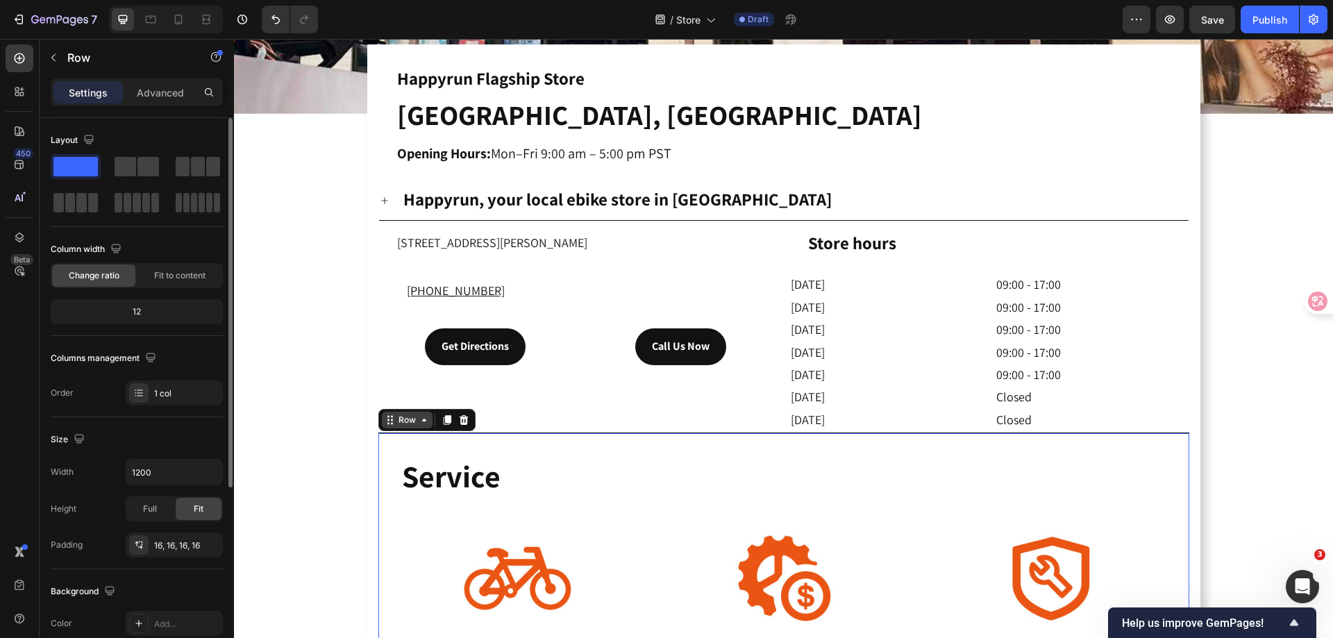
click at [382, 423] on div "Row" at bounding box center [407, 420] width 51 height 17
click at [174, 94] on p "Advanced" at bounding box center [160, 92] width 47 height 15
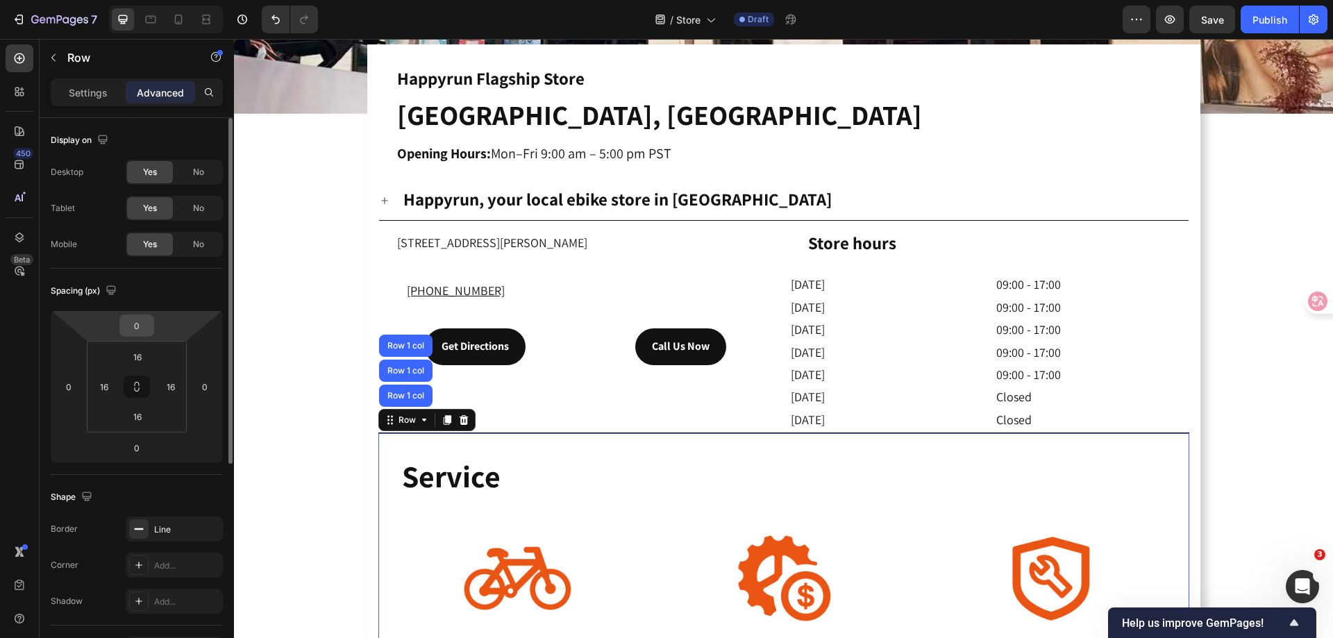
click at [142, 330] on input "0" at bounding box center [137, 325] width 28 height 21
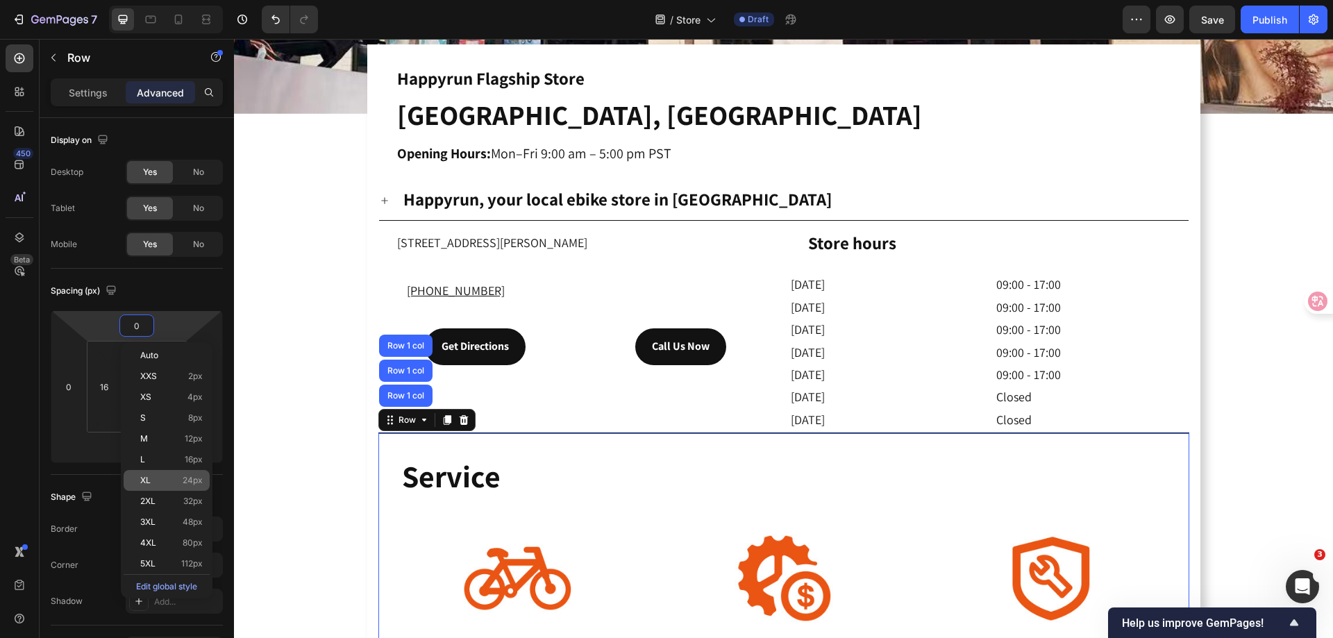
click at [163, 475] on div "XL 24px" at bounding box center [167, 480] width 86 height 21
type input "24"
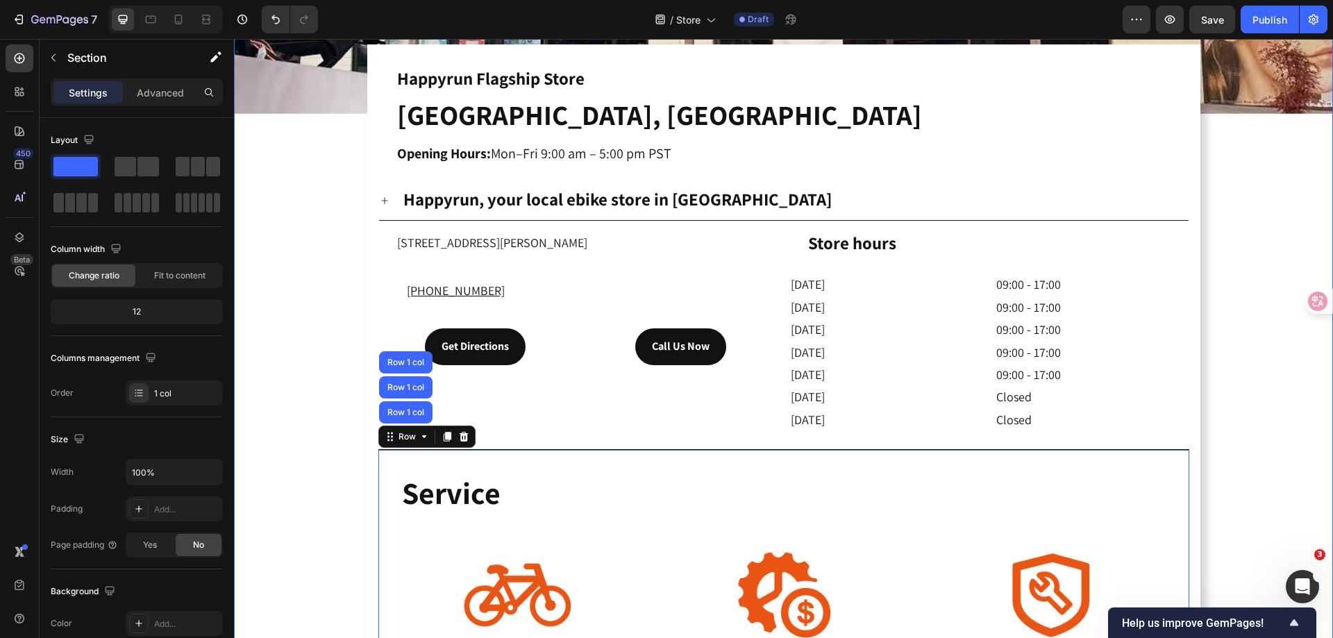
click at [273, 409] on div "Drop element here Hero Banner Happyrun Flagship Store Heading [GEOGRAPHIC_DATA]…" at bounding box center [783, 260] width 1099 height 1220
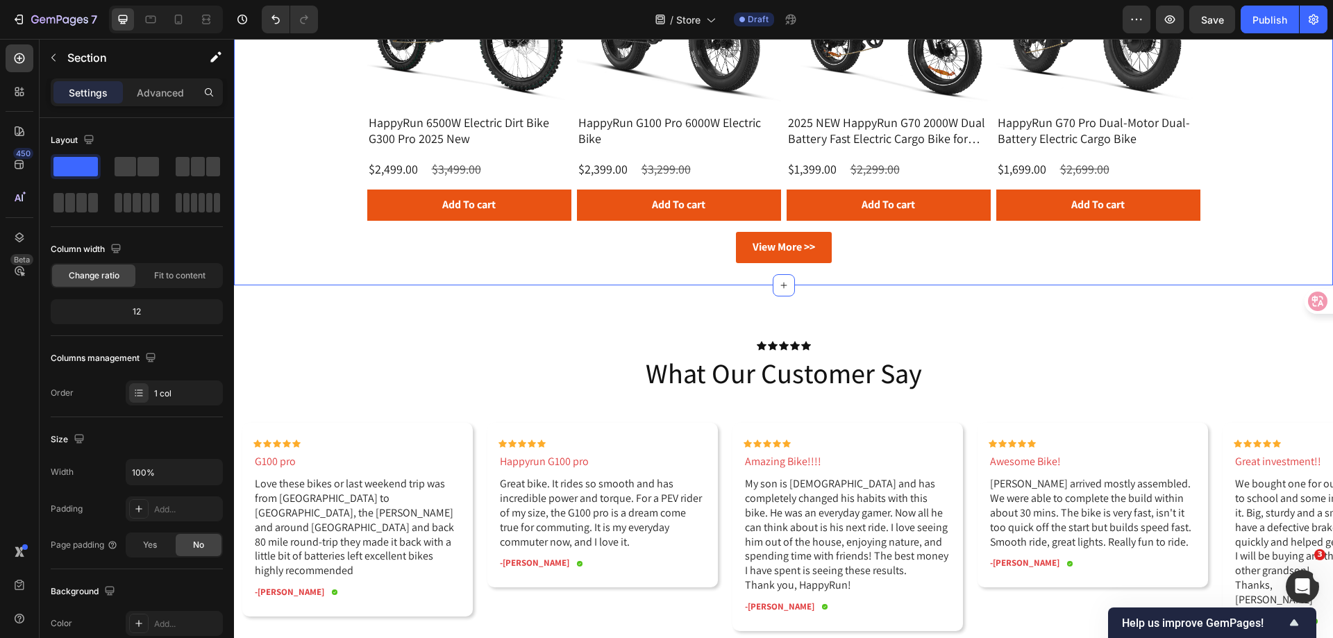
scroll to position [1922, 0]
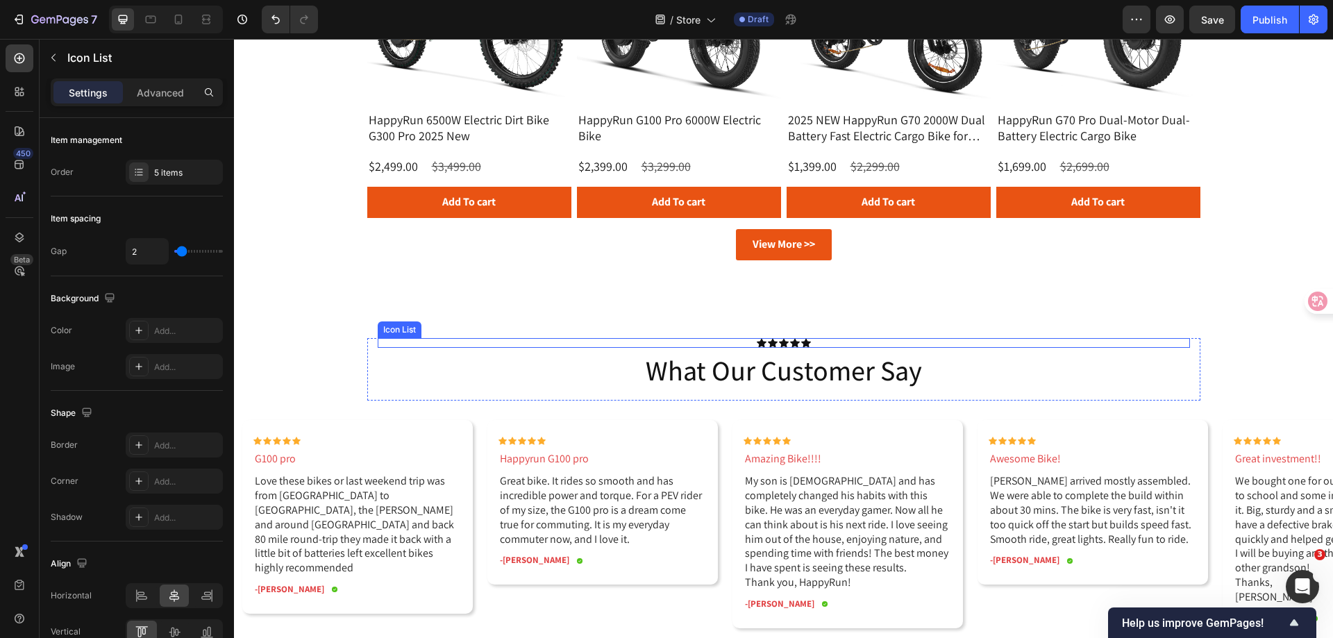
click at [725, 341] on div "Icon Icon Icon Icon Icon" at bounding box center [784, 343] width 812 height 10
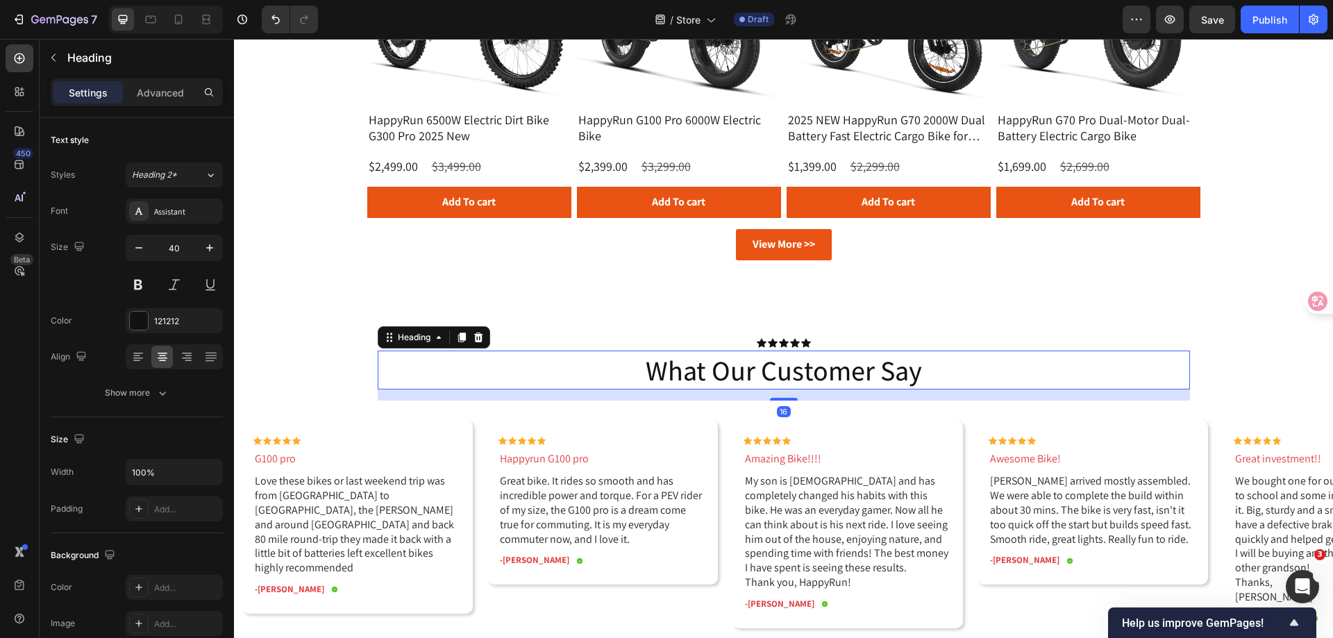
click at [707, 355] on h2 "what our customer say" at bounding box center [784, 369] width 812 height 39
click at [53, 57] on icon "button" at bounding box center [53, 58] width 4 height 8
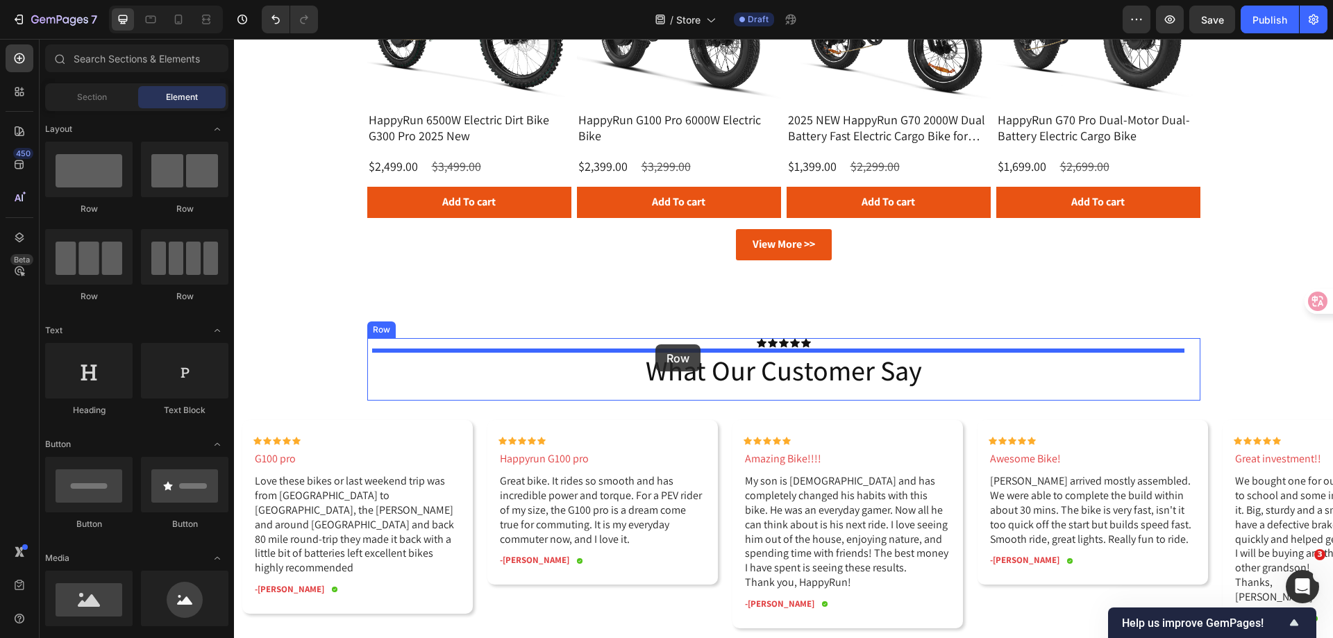
drag, startPoint x: 323, startPoint y: 218, endPoint x: 655, endPoint y: 344, distance: 355.0
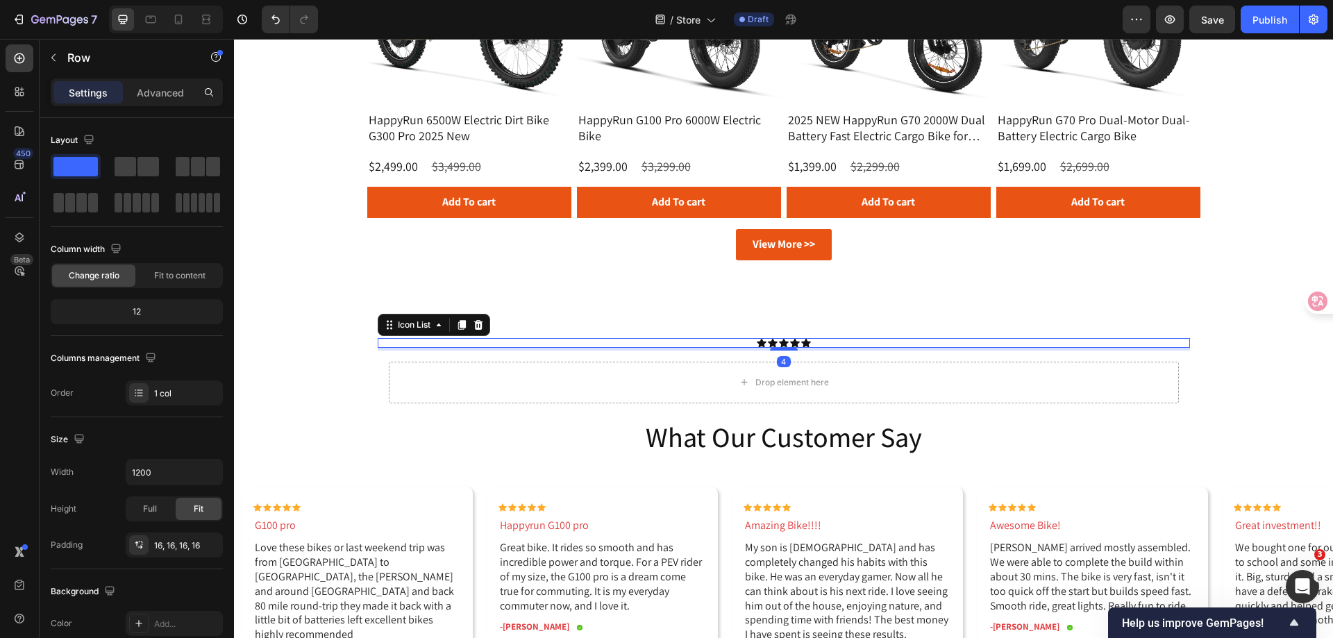
click at [740, 344] on div "Icon Icon Icon Icon Icon" at bounding box center [784, 343] width 812 height 10
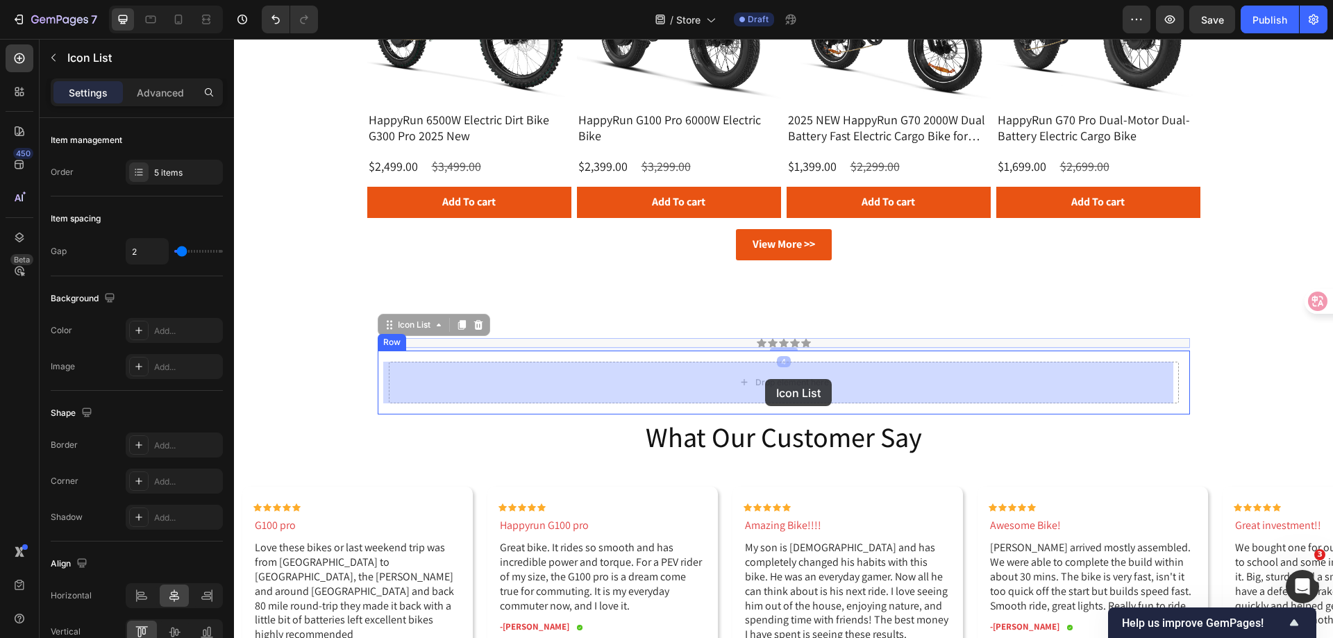
drag, startPoint x: 387, startPoint y: 326, endPoint x: 765, endPoint y: 379, distance: 381.2
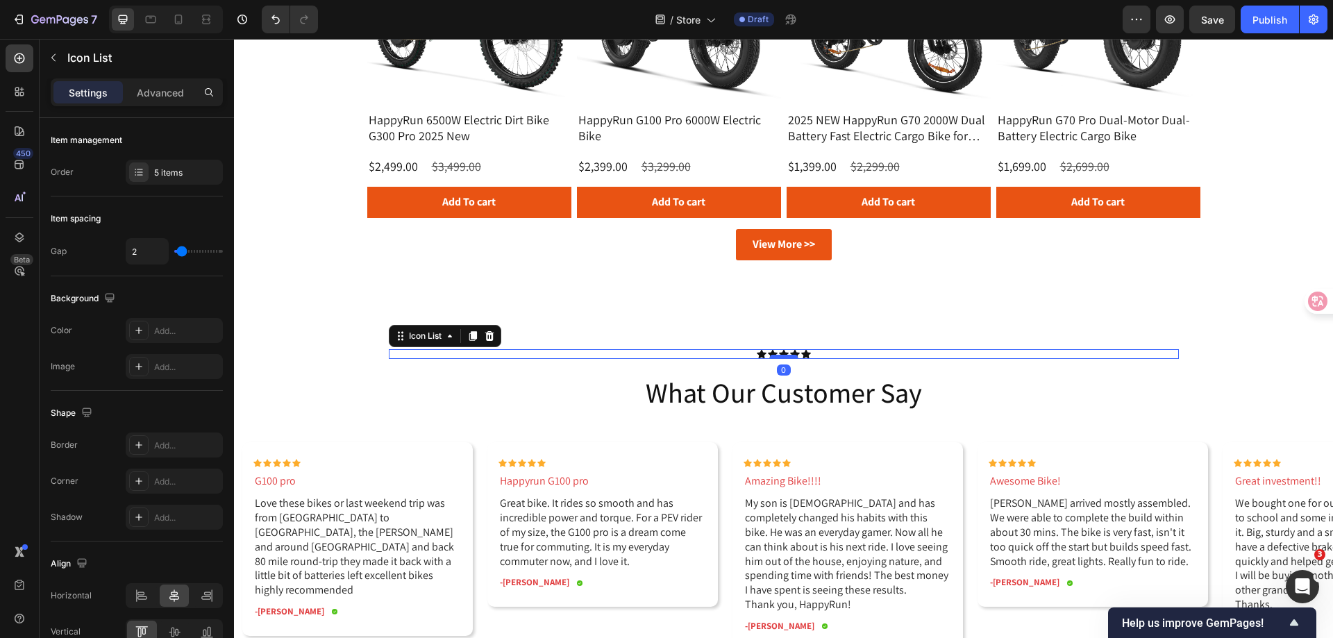
click at [780, 355] on div at bounding box center [784, 357] width 28 height 4
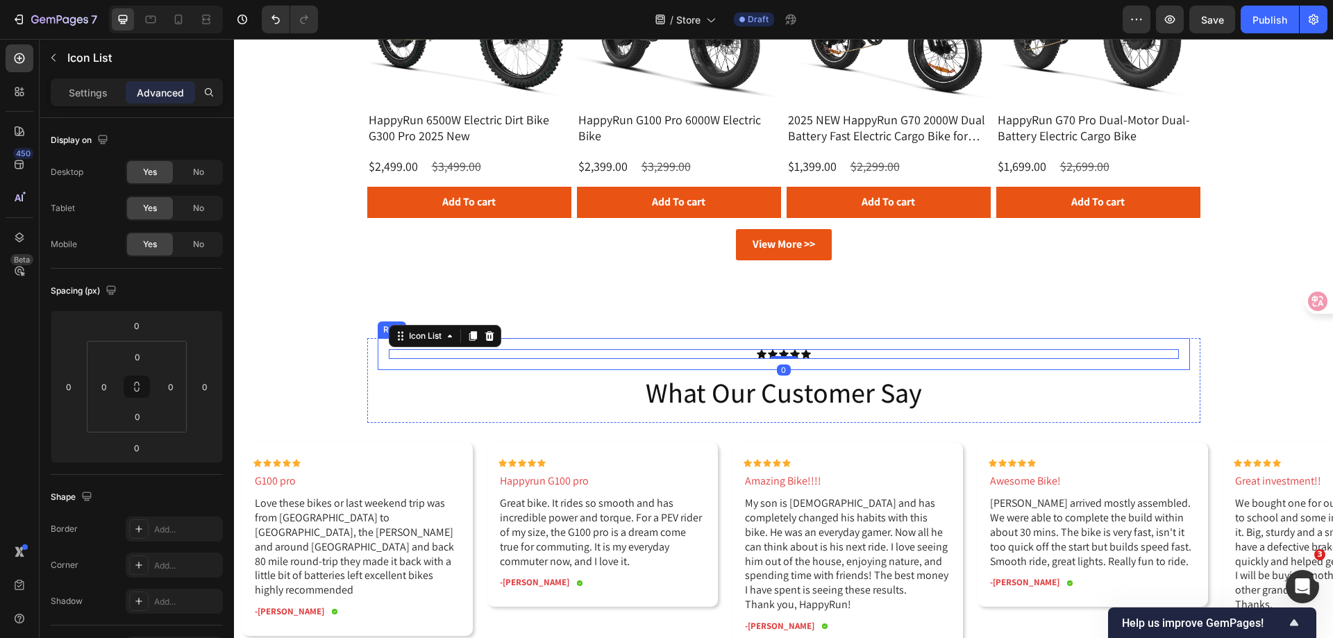
click at [820, 369] on div "Icon Icon Icon Icon Icon Icon List 0 Row" at bounding box center [784, 354] width 812 height 32
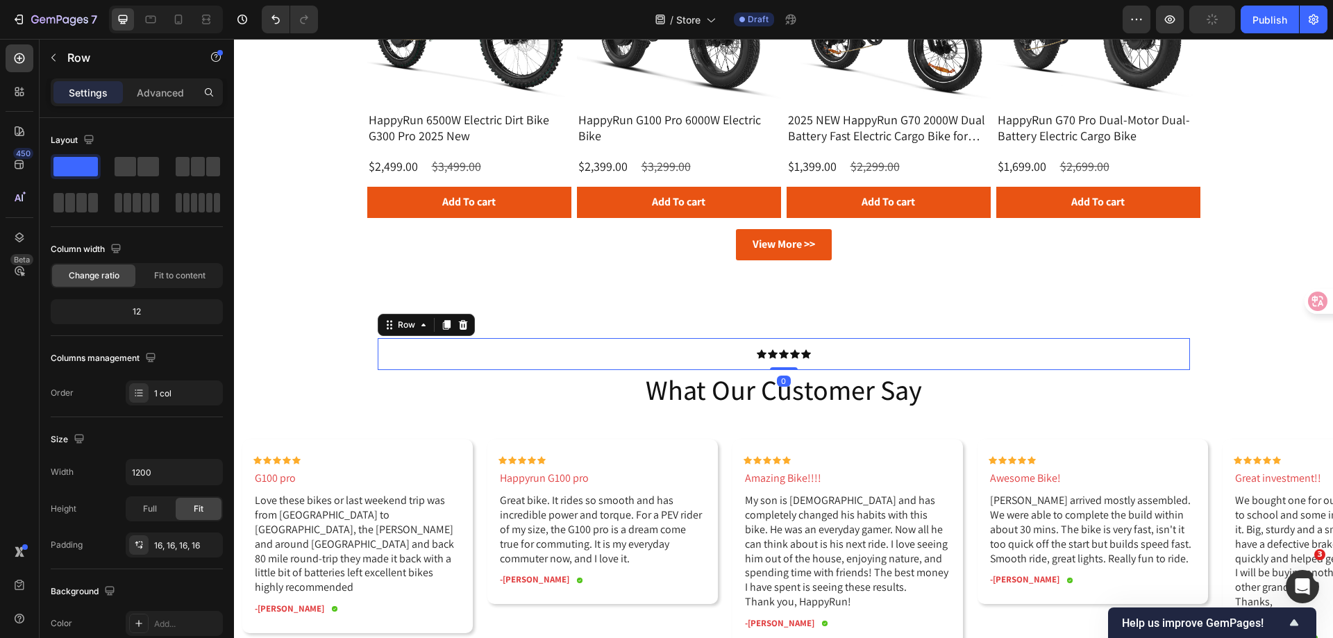
drag, startPoint x: 779, startPoint y: 372, endPoint x: 814, endPoint y: 331, distance: 54.1
click at [781, 355] on div "Icon Icon Icon Icon Icon Icon List Row 0" at bounding box center [784, 354] width 812 height 32
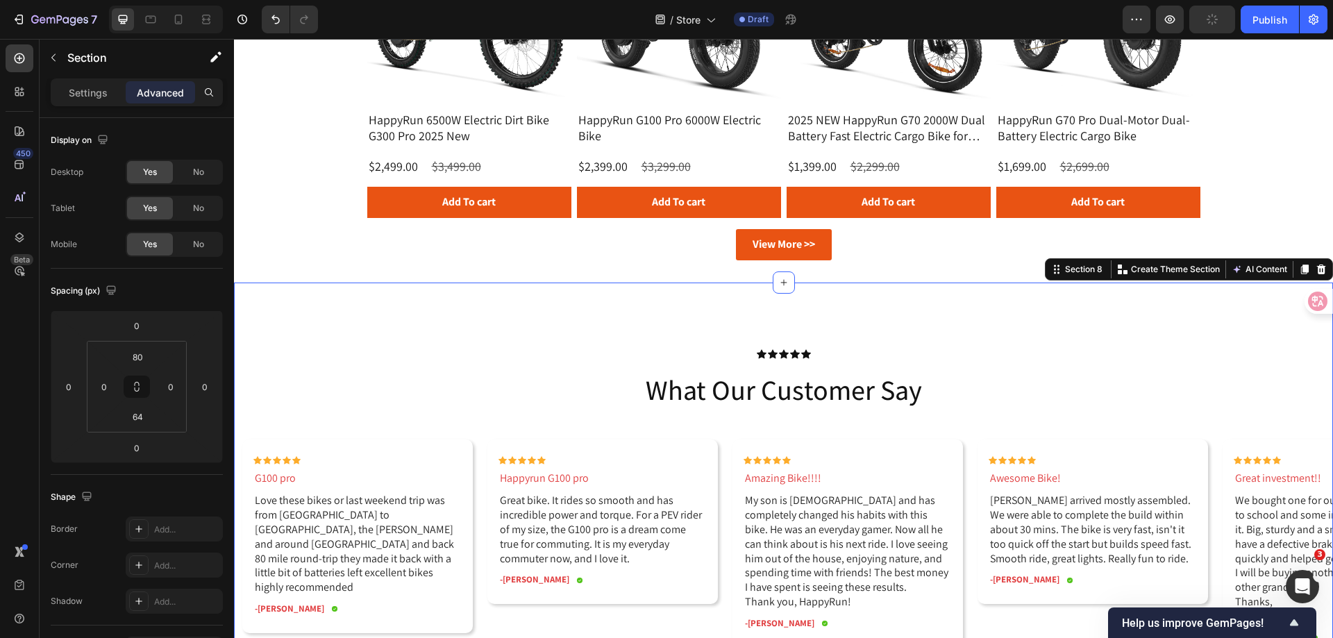
click at [822, 320] on div "Icon Icon Icon Icon Icon Icon List Row what our customer say Heading Row Icon I…" at bounding box center [783, 508] width 1099 height 453
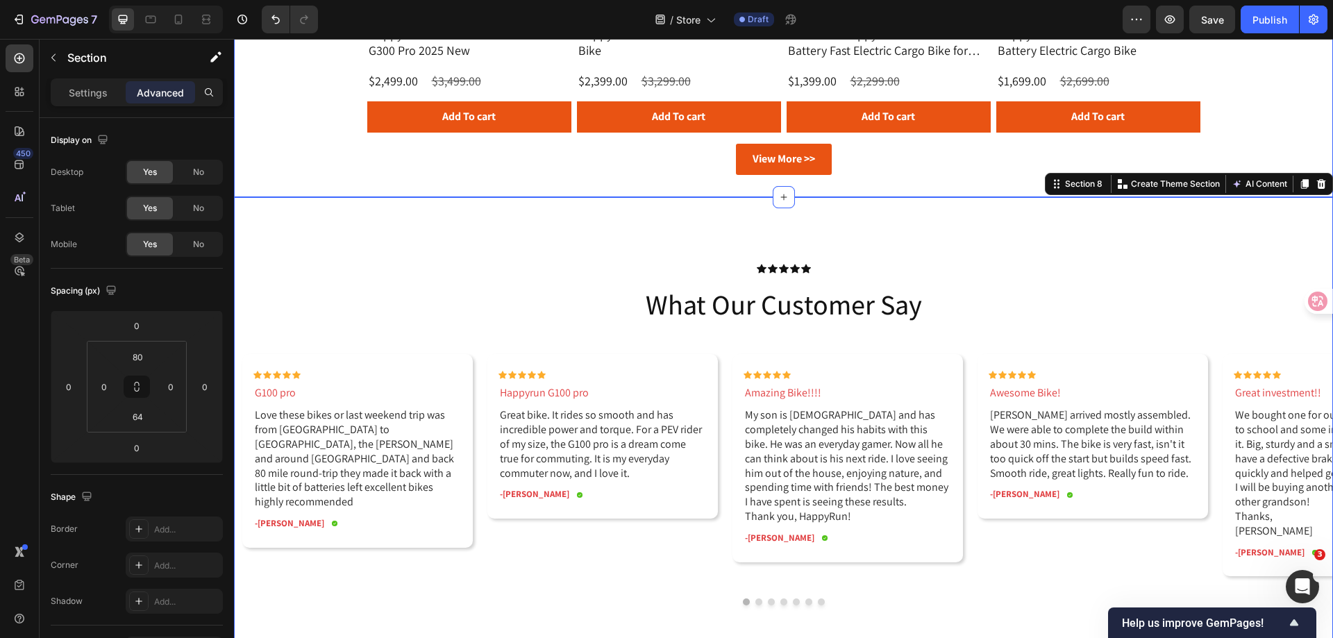
scroll to position [2061, 0]
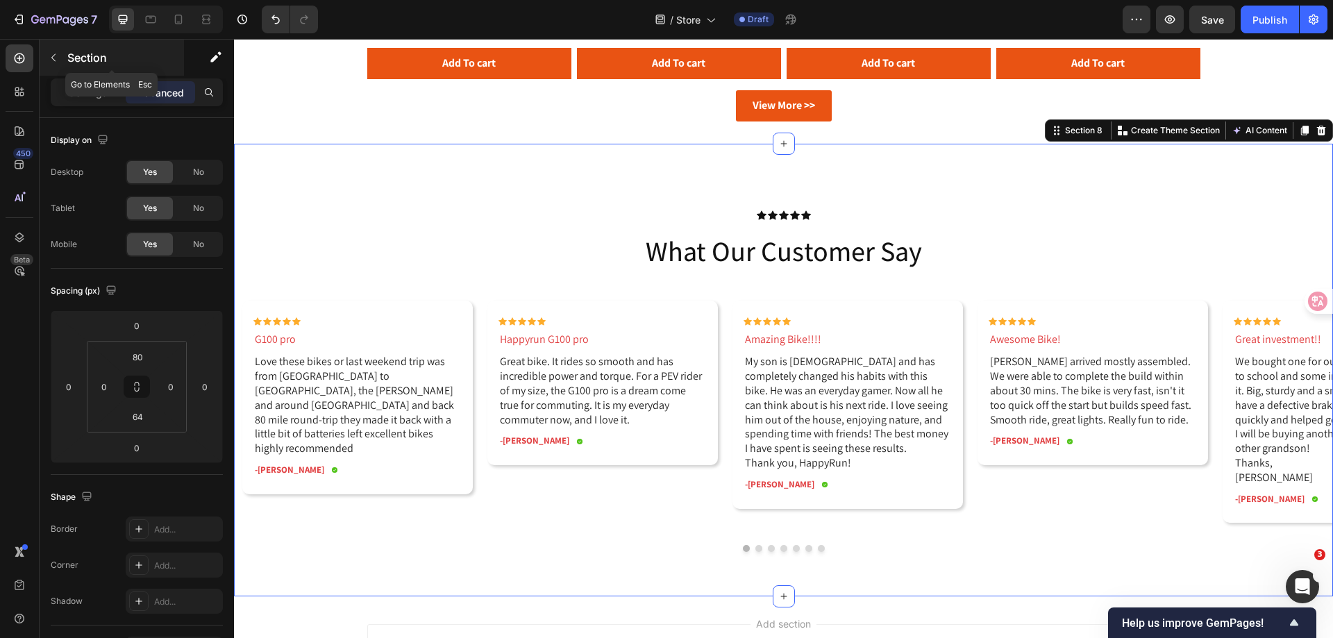
click at [56, 58] on icon "button" at bounding box center [53, 57] width 11 height 11
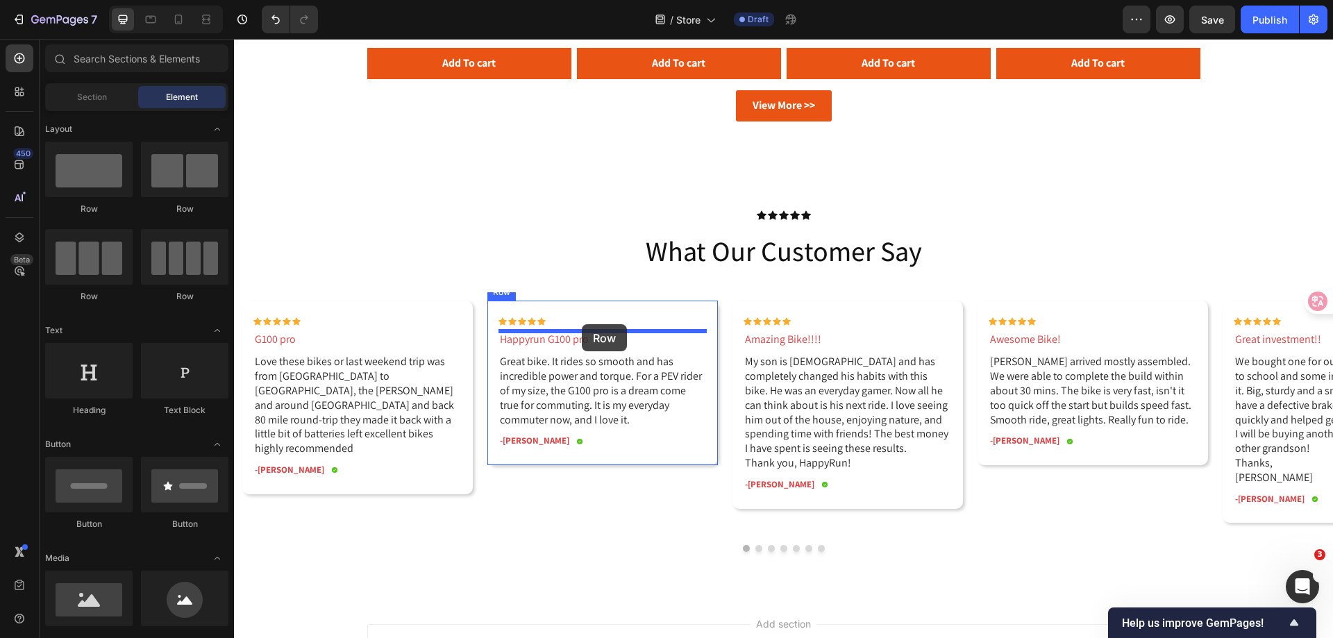
drag, startPoint x: 350, startPoint y: 221, endPoint x: 582, endPoint y: 324, distance: 253.8
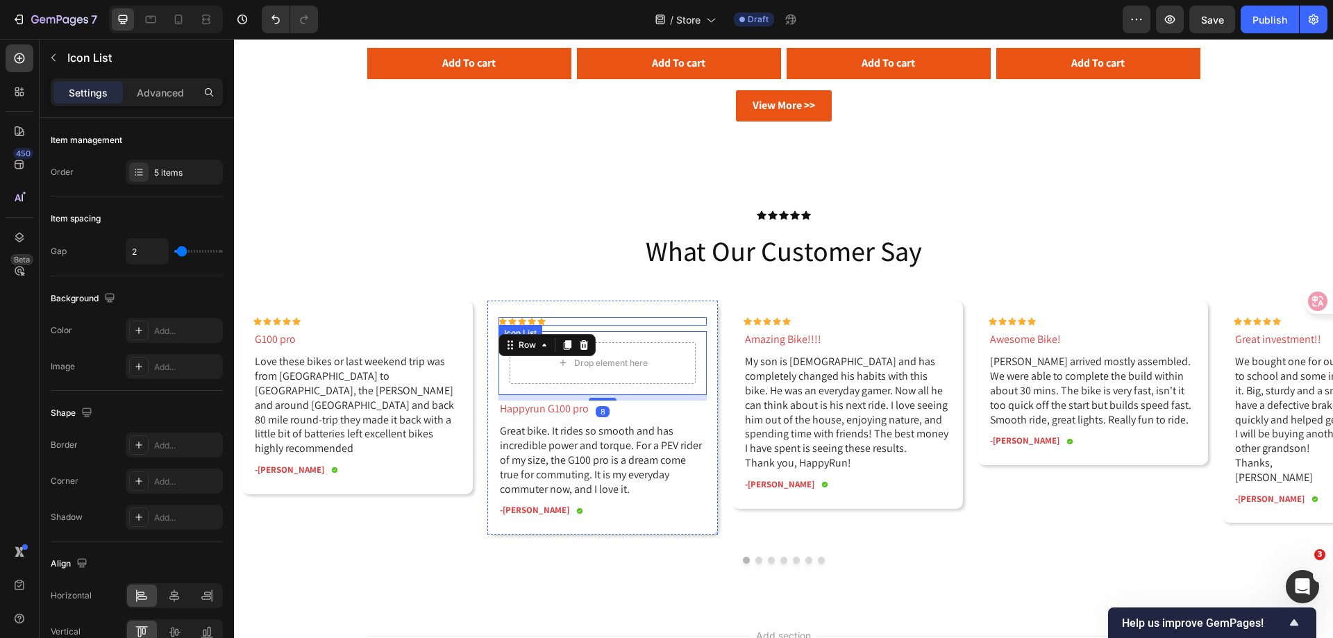
click at [570, 323] on div "Icon Icon Icon Icon Icon" at bounding box center [602, 321] width 208 height 8
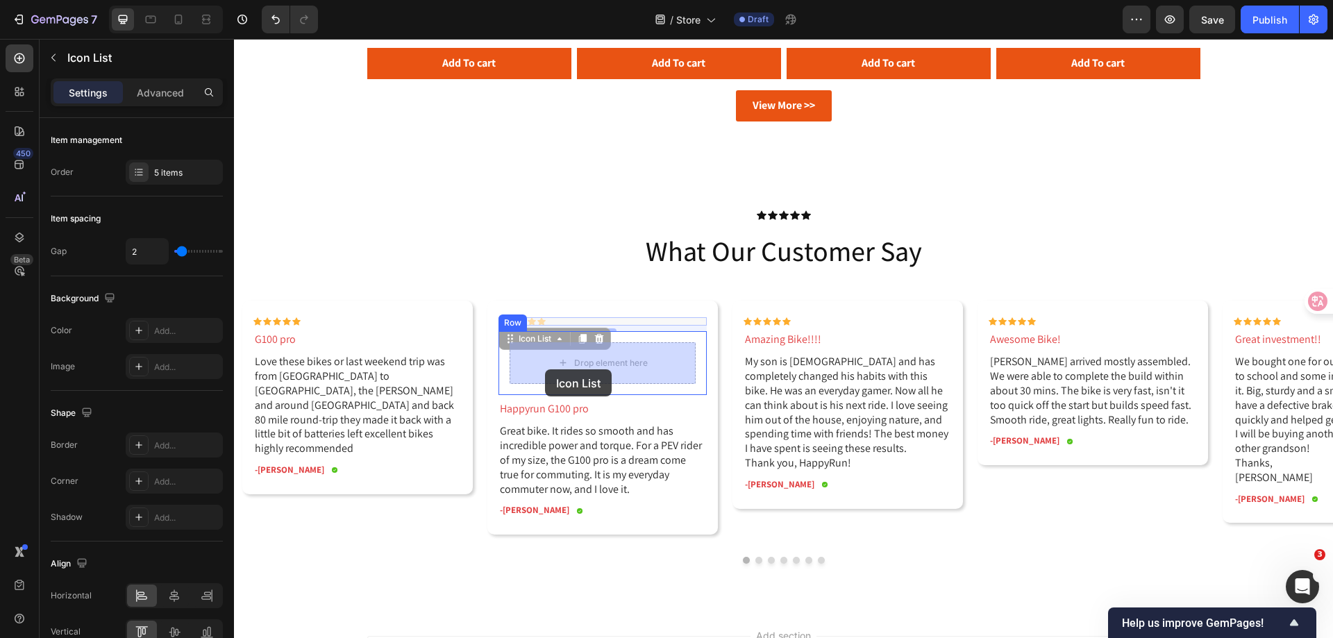
drag, startPoint x: 512, startPoint y: 333, endPoint x: 545, endPoint y: 369, distance: 48.6
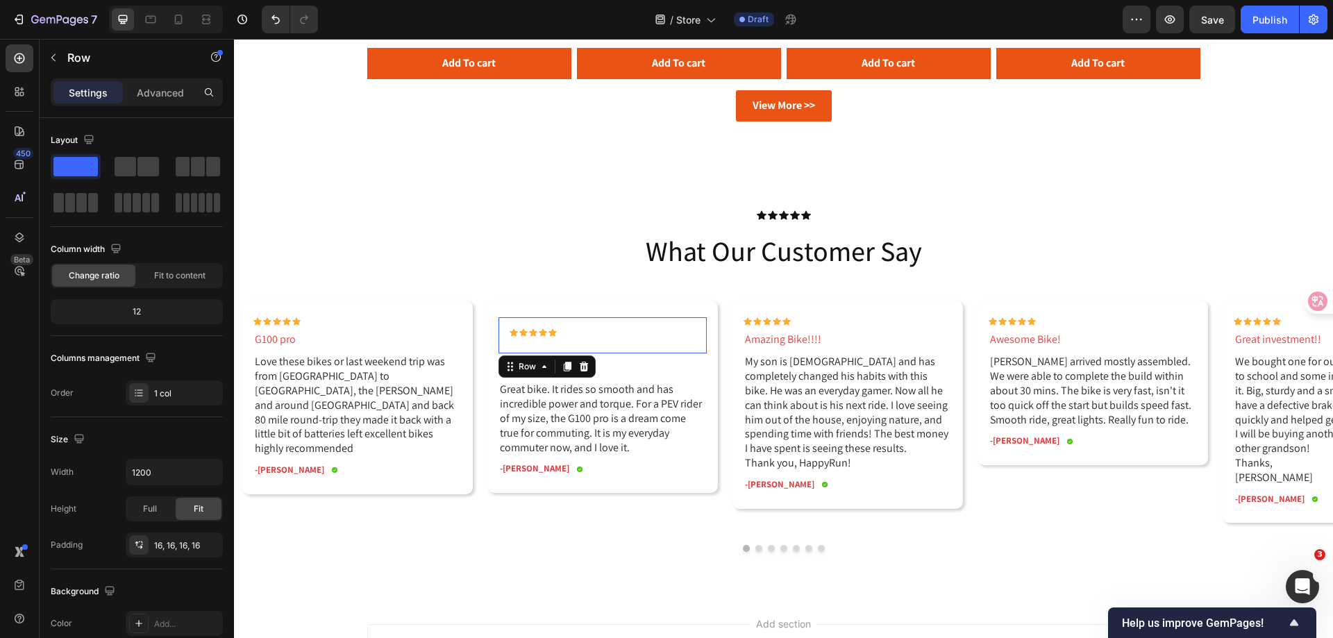
click at [639, 320] on div "Icon Icon Icon Icon Icon Icon List Row 0" at bounding box center [602, 335] width 208 height 36
click at [171, 92] on p "Advanced" at bounding box center [160, 92] width 47 height 15
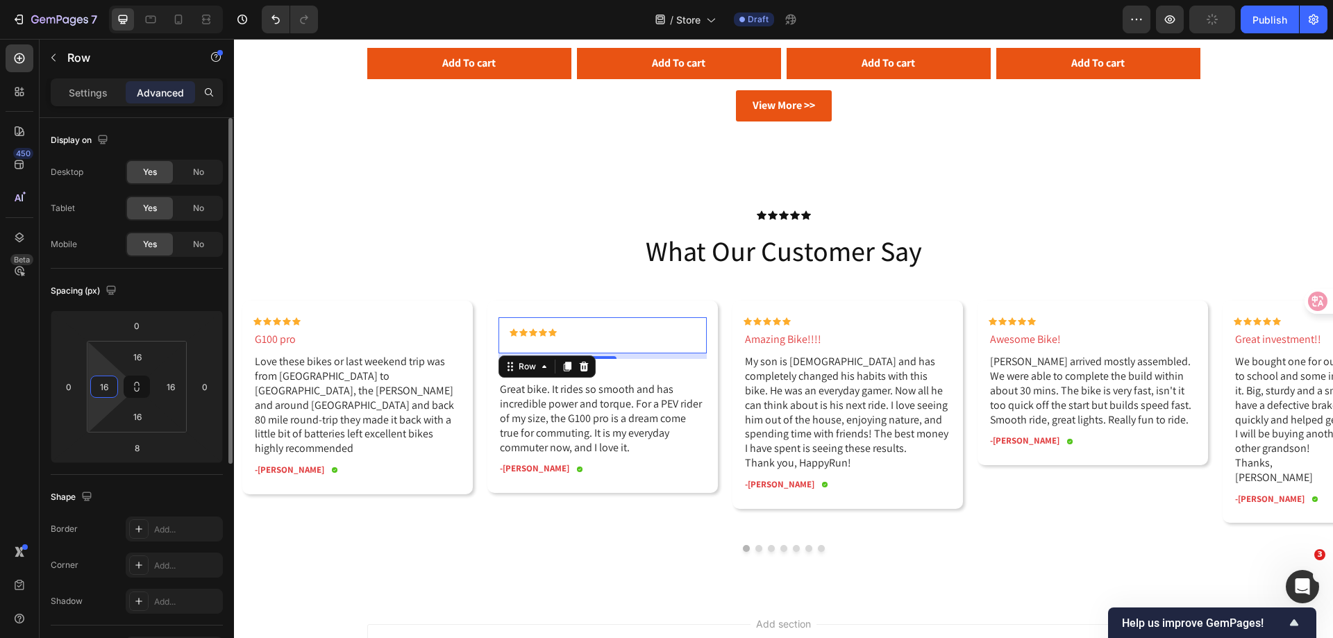
click at [108, 393] on input "16" at bounding box center [104, 386] width 21 height 21
type input "0"
click at [138, 387] on icon at bounding box center [136, 386] width 11 height 11
click at [144, 363] on input "16" at bounding box center [138, 356] width 28 height 21
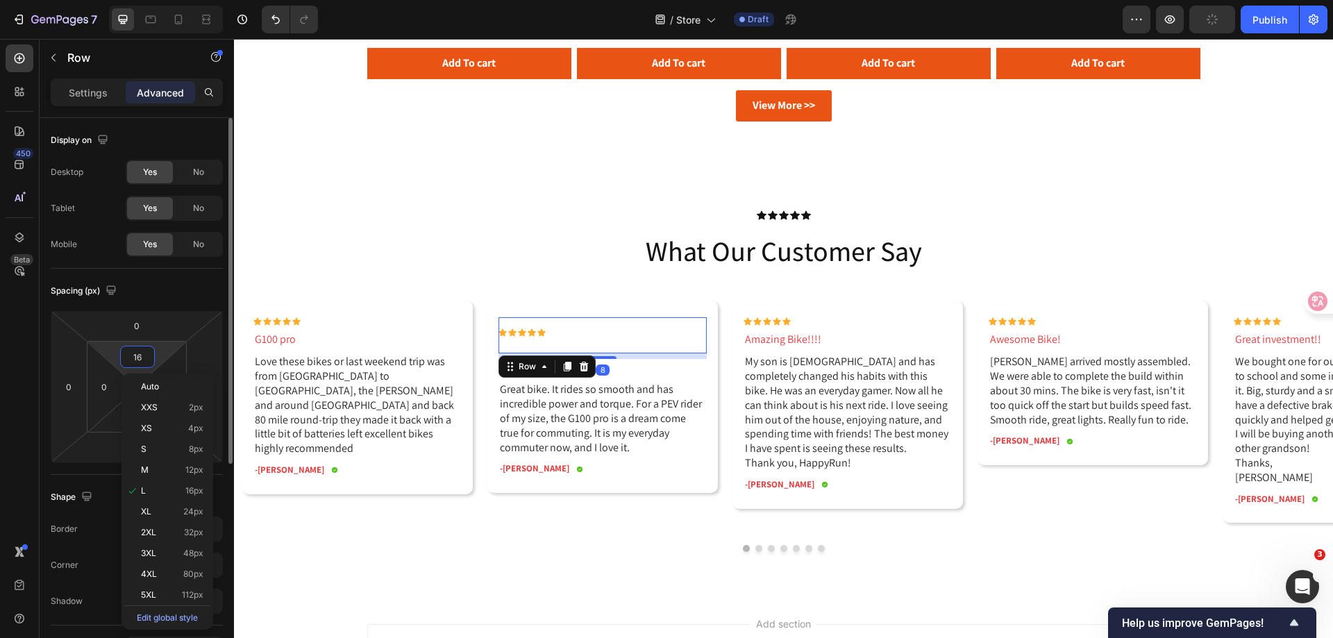
type input "0"
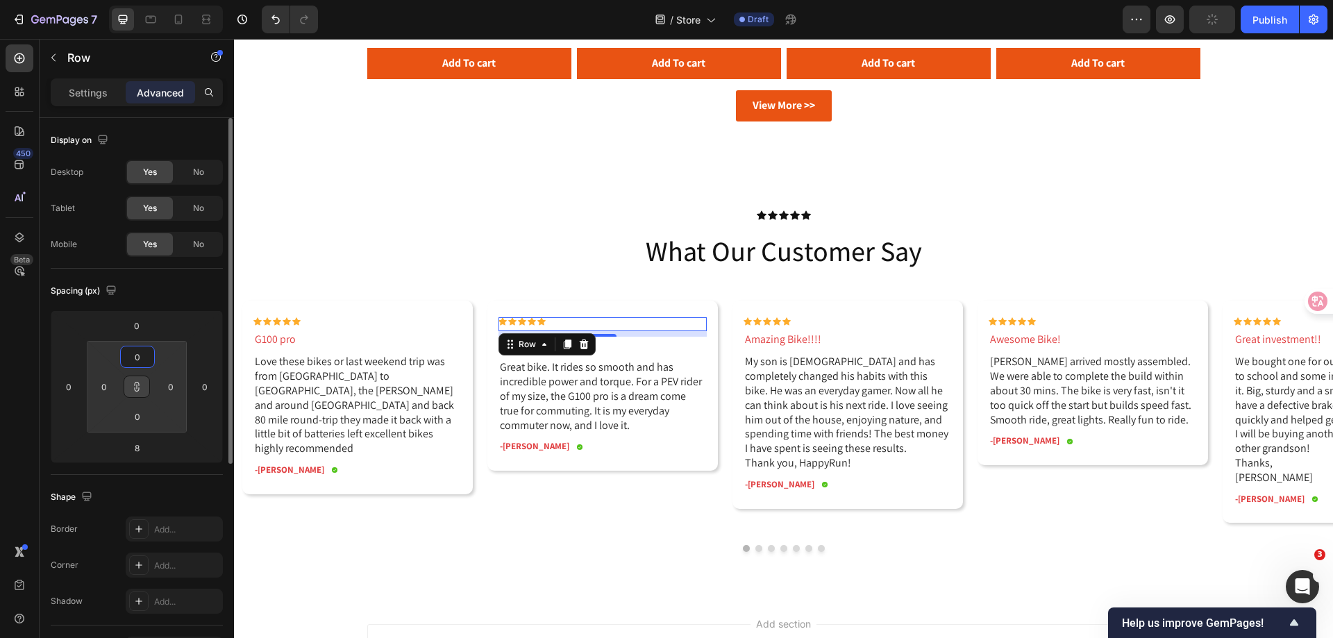
type input "0"
click at [184, 280] on div "Spacing (px)" at bounding box center [137, 291] width 172 height 22
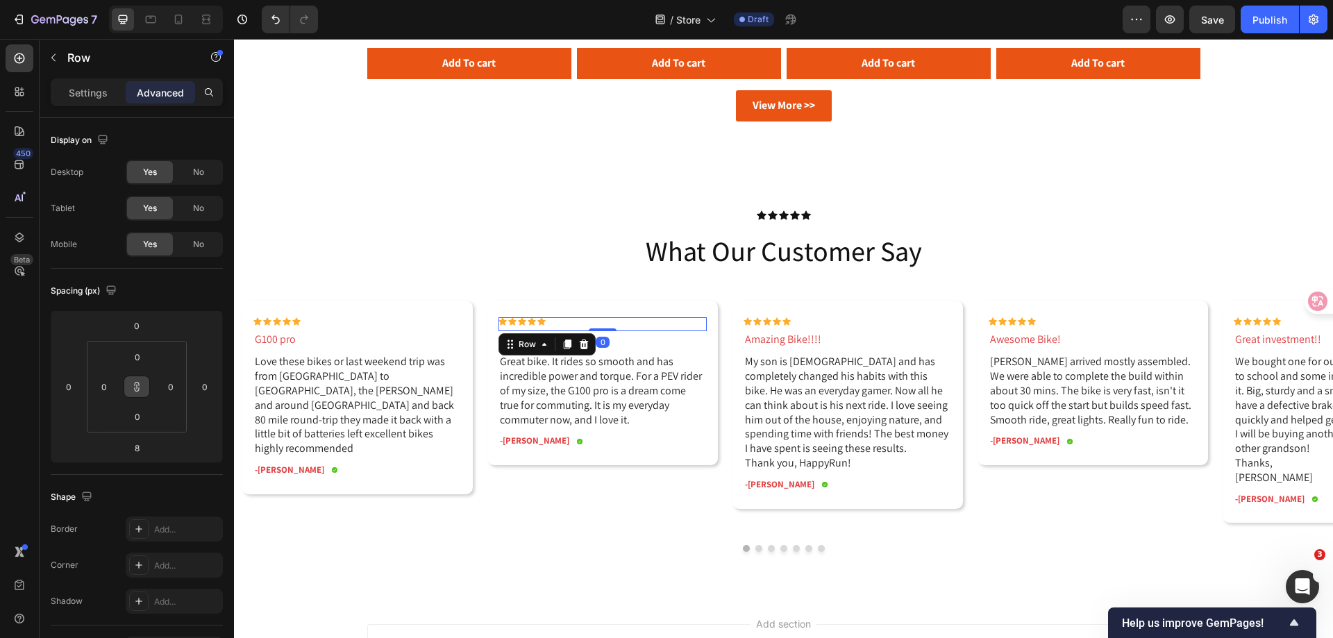
drag, startPoint x: 606, startPoint y: 335, endPoint x: 606, endPoint y: 325, distance: 9.7
click at [606, 325] on div "Icon Icon Icon Icon Icon Icon List Row 0" at bounding box center [602, 324] width 208 height 14
type input "0"
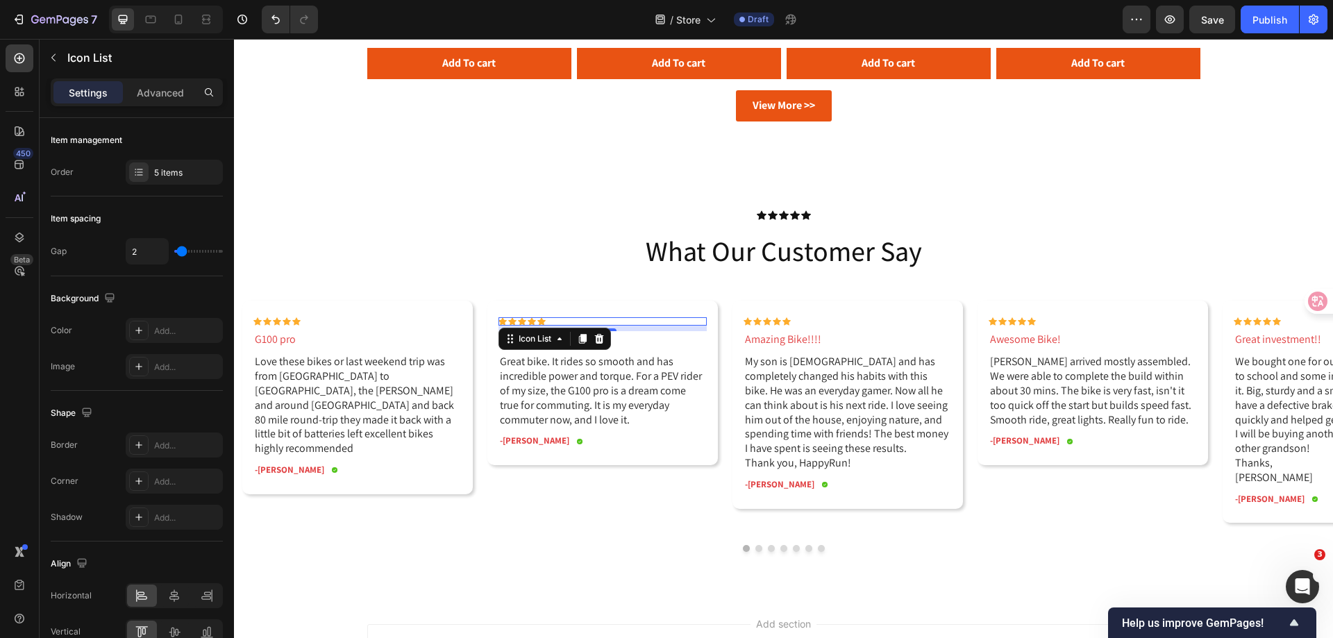
click at [556, 321] on div "Icon Icon Icon Icon Icon" at bounding box center [602, 321] width 208 height 8
drag, startPoint x: 611, startPoint y: 329, endPoint x: 611, endPoint y: 317, distance: 11.8
click at [611, 317] on div "Icon Icon Icon Icon Icon Icon List 0" at bounding box center [602, 321] width 208 height 8
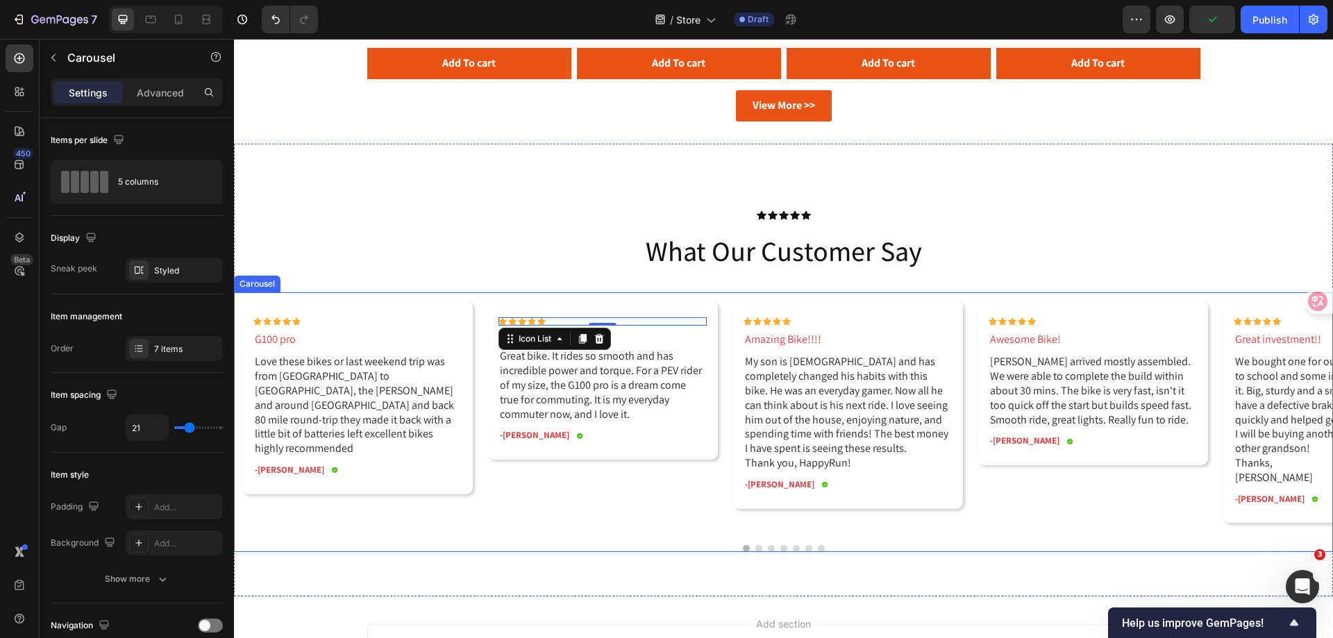
click at [500, 536] on div "Icon Icon Icon Icon Icon Icon List G100 pro Text Block Love these bikes or last…" at bounding box center [783, 422] width 1099 height 260
click at [557, 319] on div "Icon Icon Icon Icon Icon" at bounding box center [602, 321] width 208 height 8
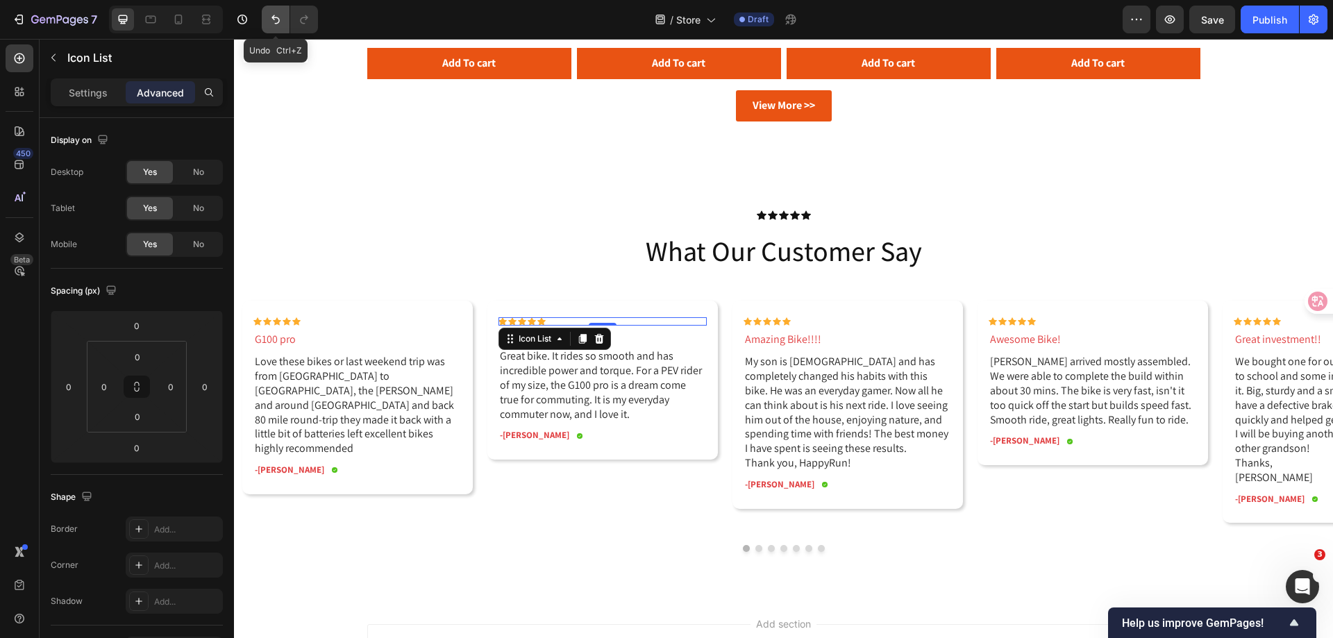
click at [282, 25] on icon "Undo/Redo" at bounding box center [276, 19] width 14 height 14
click at [275, 23] on icon "Undo/Redo" at bounding box center [276, 19] width 14 height 14
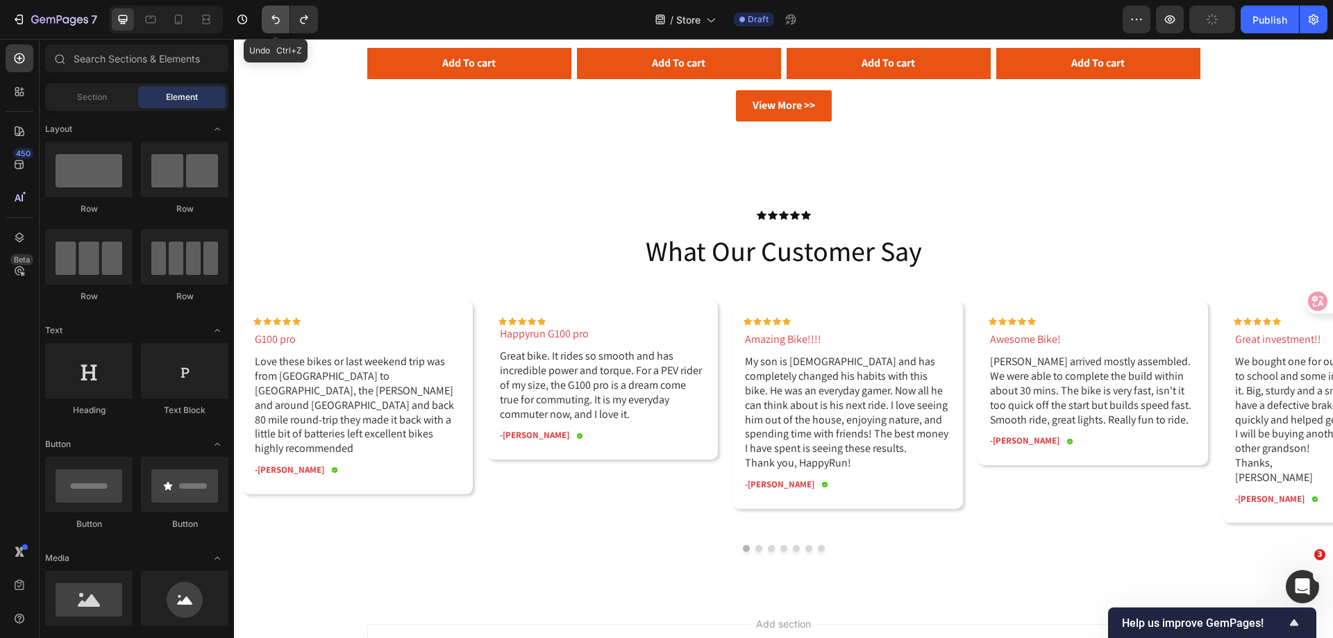
click at [276, 16] on icon "Undo/Redo" at bounding box center [276, 19] width 14 height 14
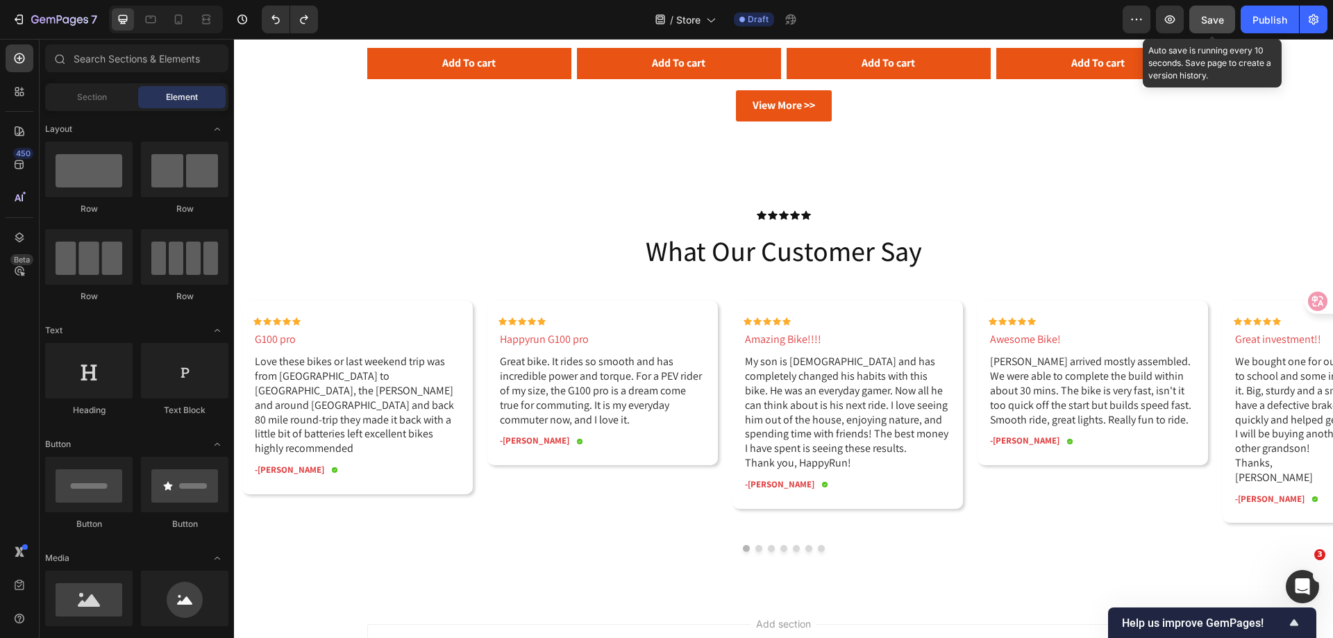
click at [1201, 18] on span "Save" at bounding box center [1212, 20] width 23 height 12
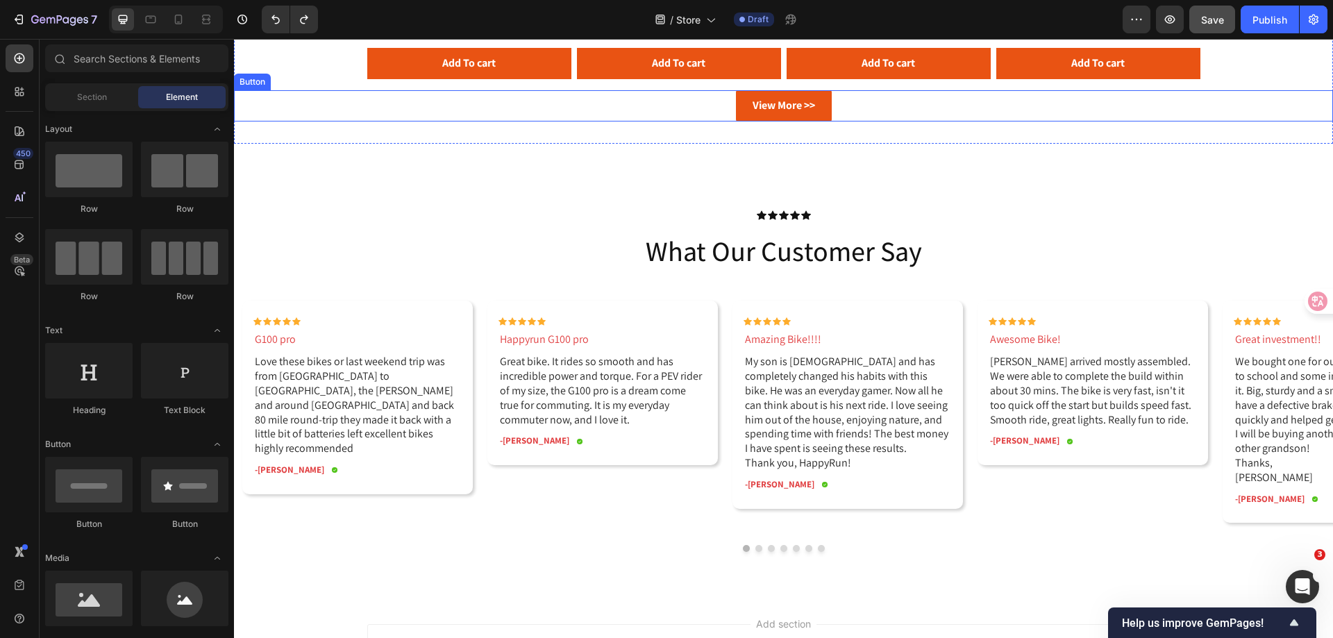
click at [1241, 110] on div "View More >> Button" at bounding box center [783, 105] width 1099 height 31
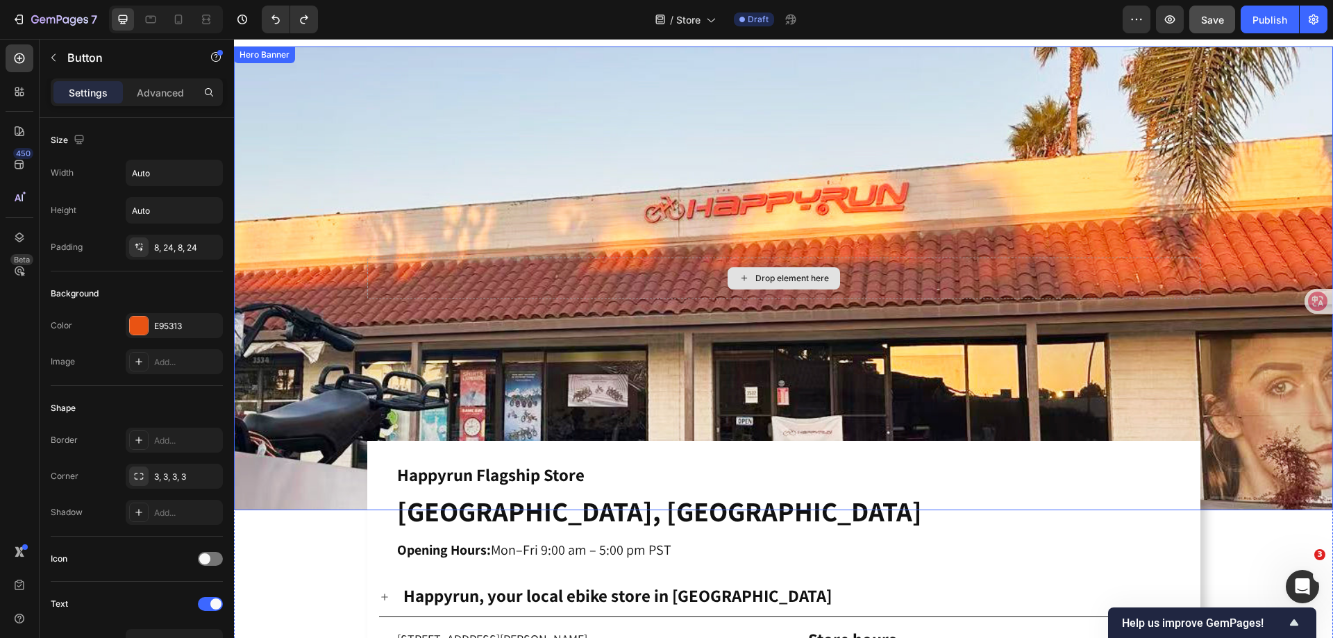
scroll to position [0, 0]
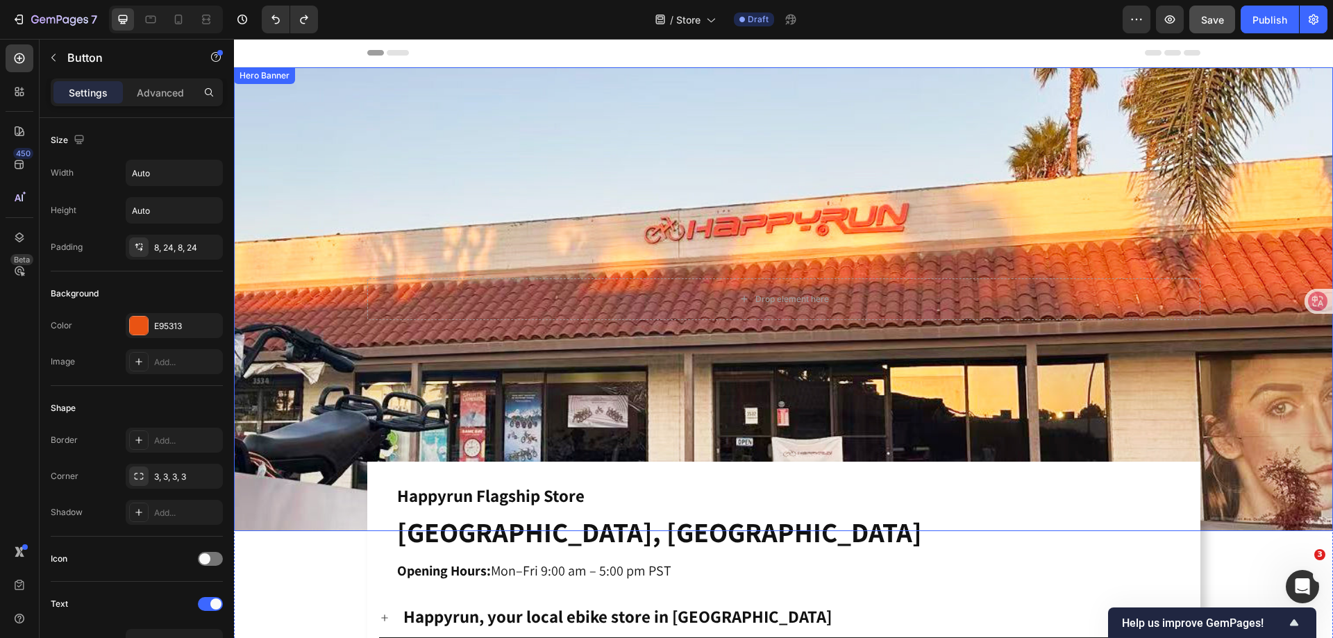
click at [503, 128] on div "Background Image" at bounding box center [783, 299] width 1099 height 464
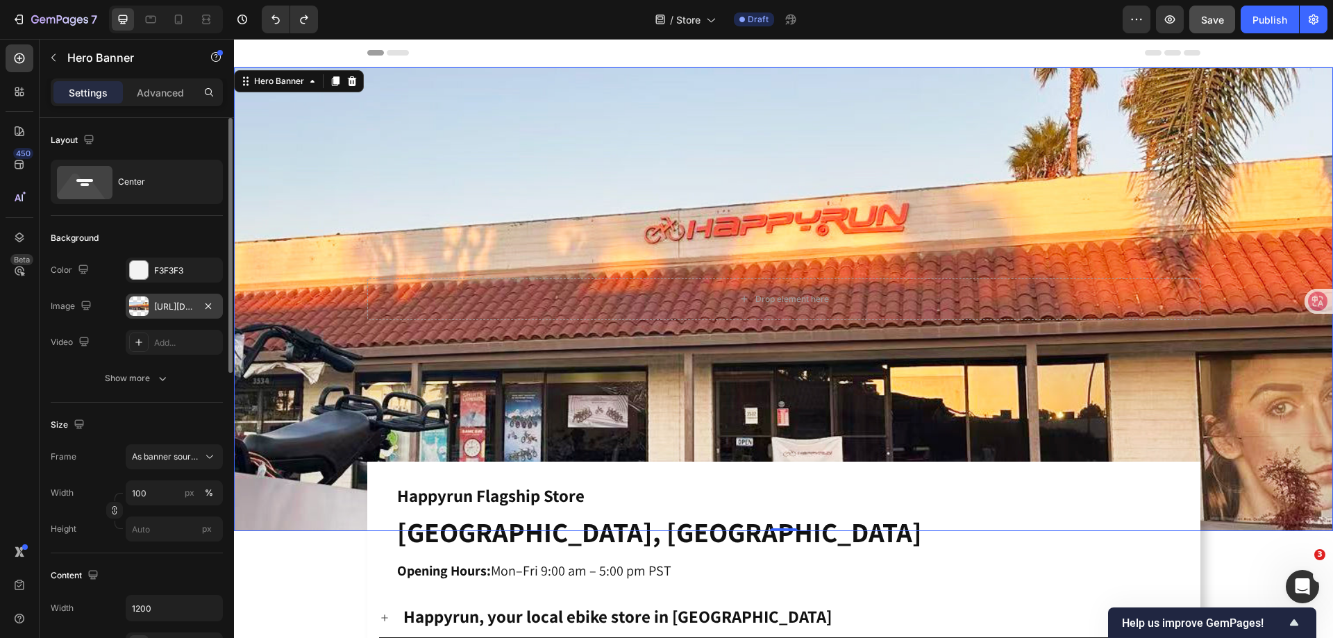
click at [167, 311] on div "[URL][DOMAIN_NAME]" at bounding box center [174, 307] width 40 height 12
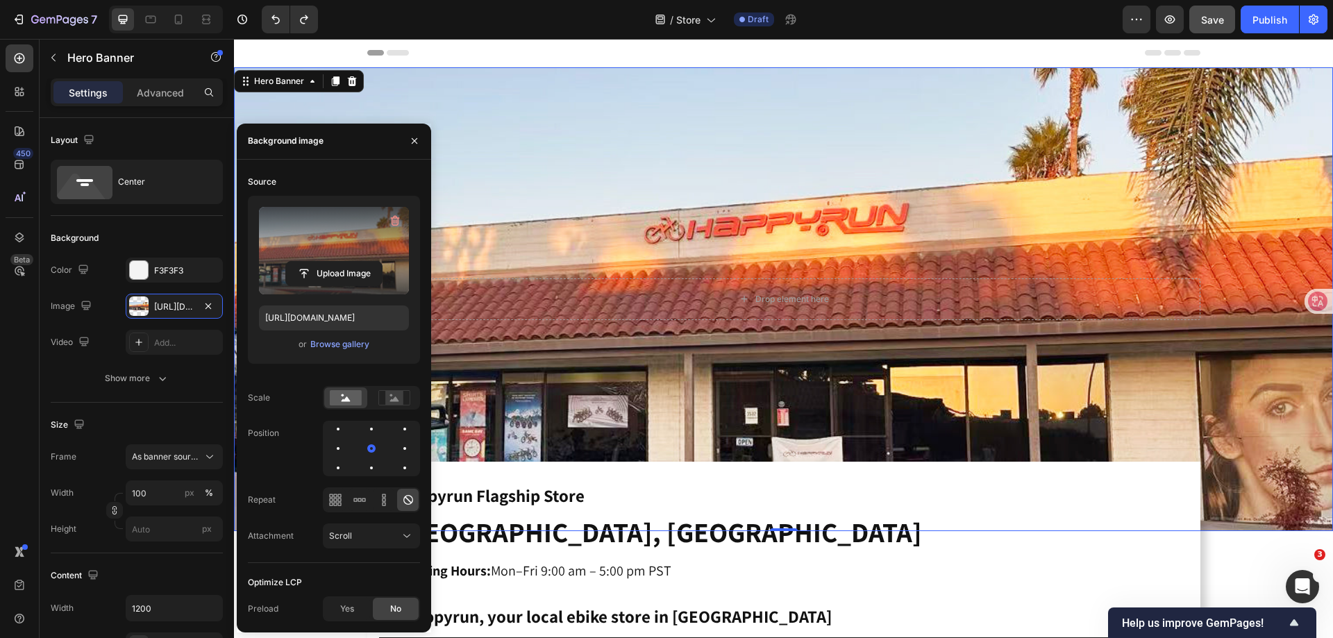
click at [320, 241] on label at bounding box center [334, 250] width 150 height 87
click at [320, 262] on input "file" at bounding box center [334, 274] width 96 height 24
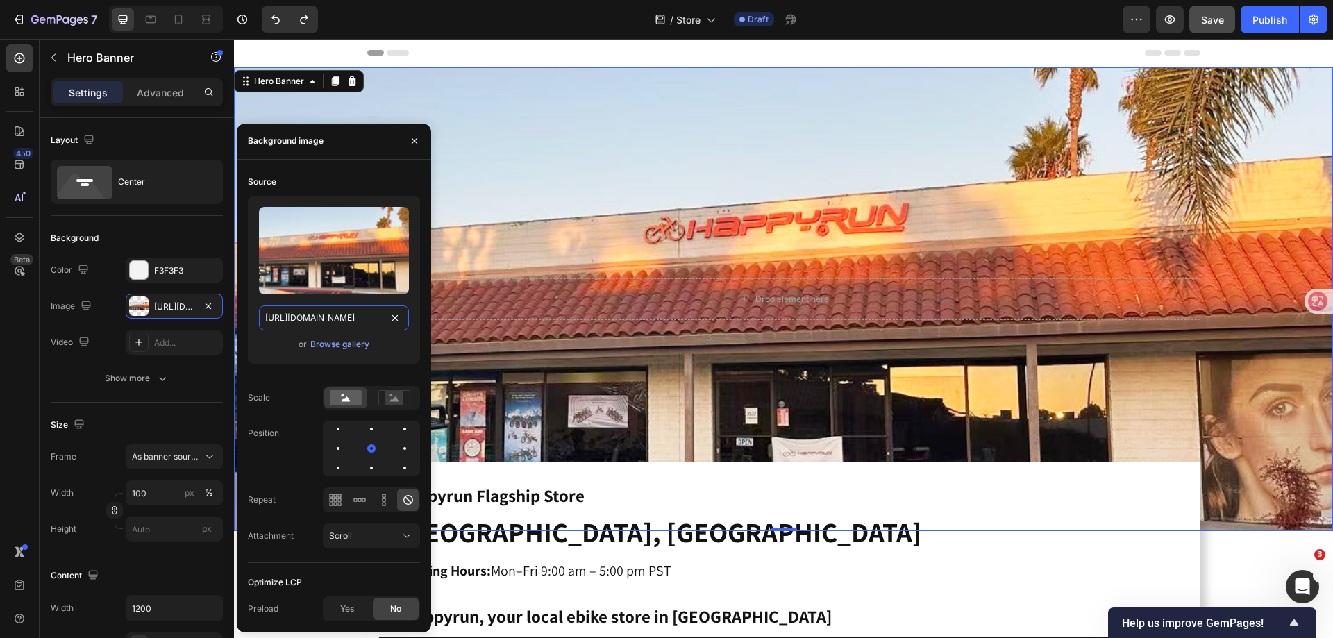
click at [346, 321] on input "[URL][DOMAIN_NAME]" at bounding box center [334, 317] width 150 height 25
click at [345, 320] on input "[URL][DOMAIN_NAME]" at bounding box center [334, 317] width 150 height 25
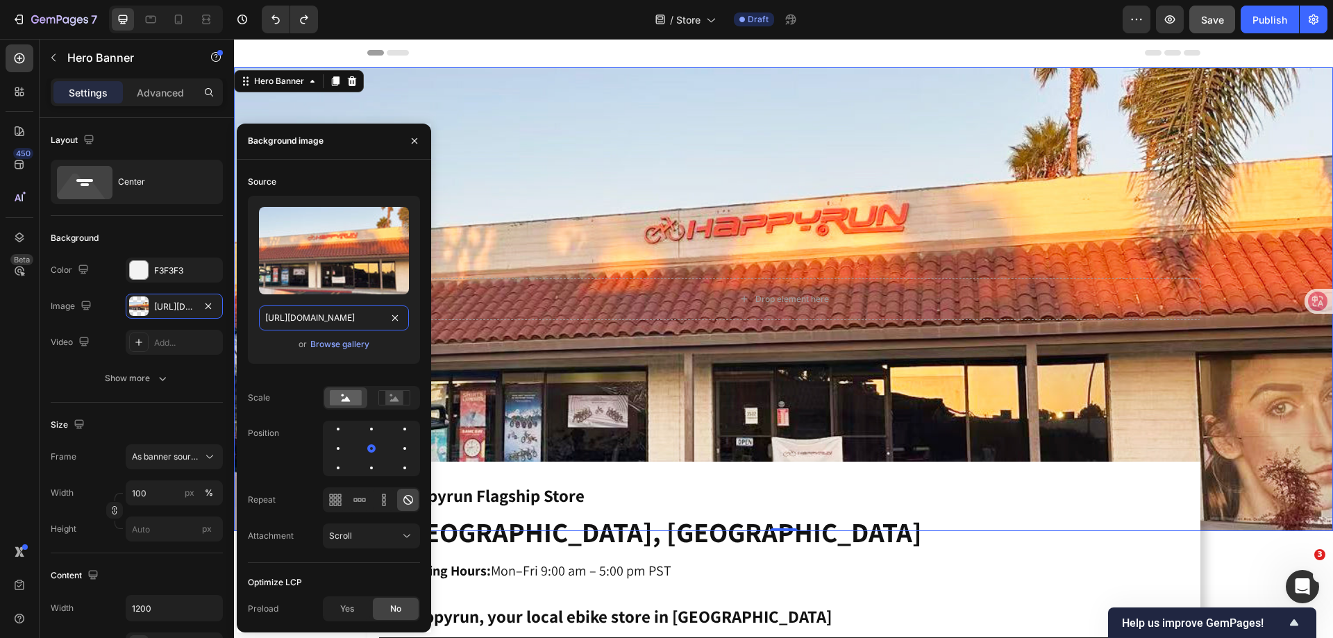
drag, startPoint x: 547, startPoint y: 353, endPoint x: 476, endPoint y: 319, distance: 78.5
click at [331, 323] on input "[URL][DOMAIN_NAME]" at bounding box center [334, 317] width 150 height 25
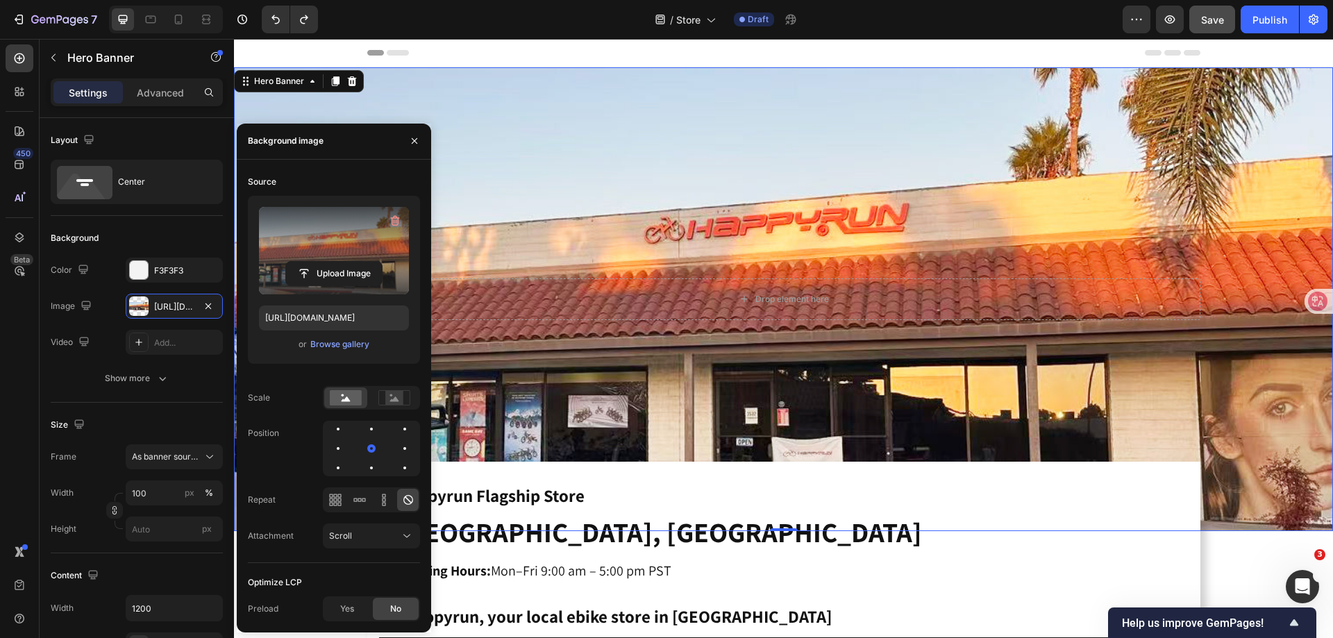
click at [335, 261] on button "Upload Image" at bounding box center [333, 273] width 97 height 25
click at [346, 269] on input "file" at bounding box center [334, 274] width 96 height 24
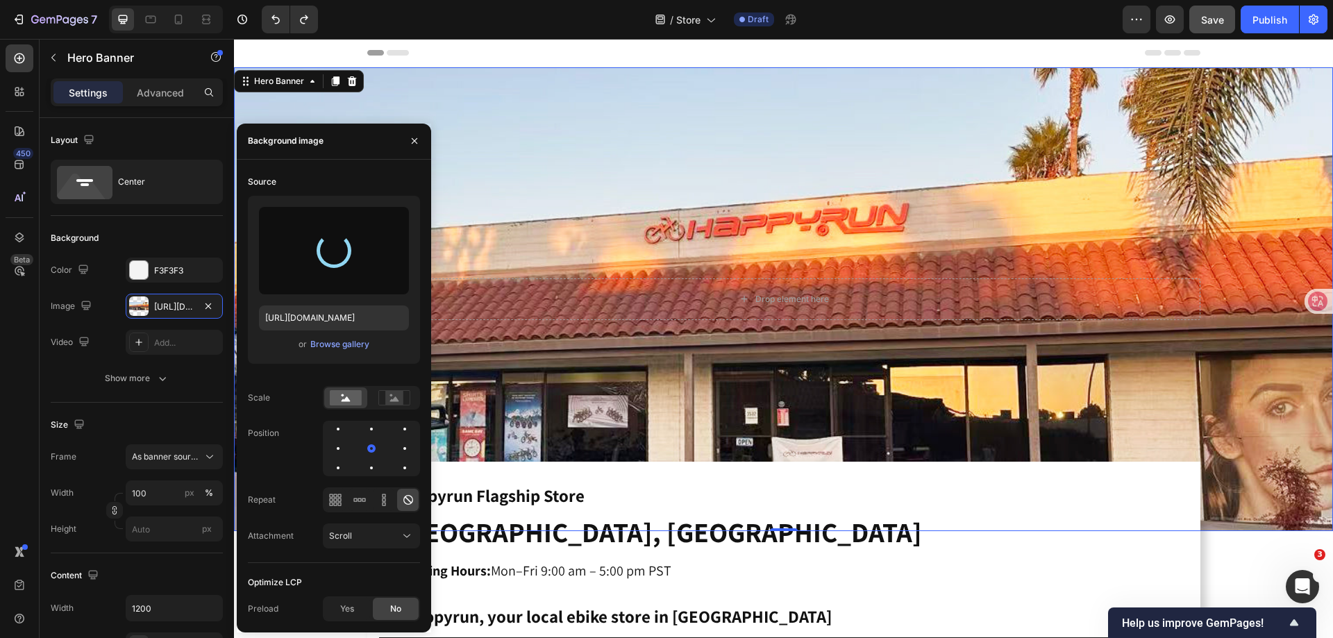
type input "[URL][DOMAIN_NAME]"
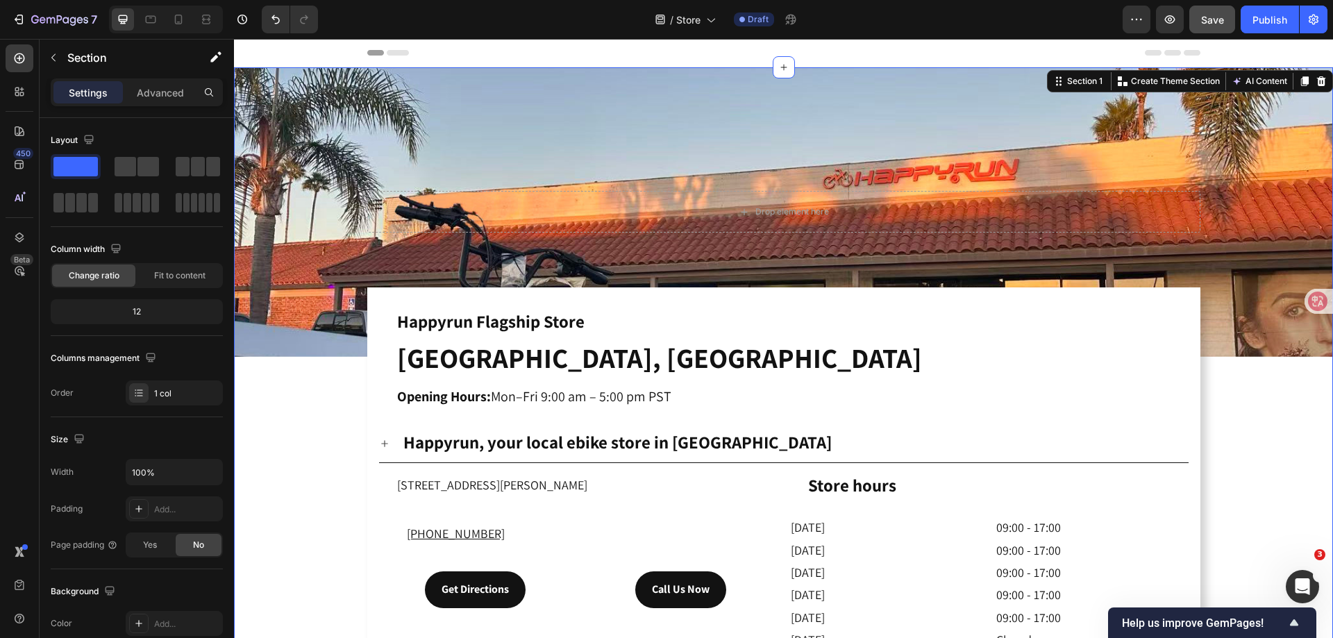
click at [1267, 437] on div "Drop element here Hero Banner Happyrun Flagship Store Heading [GEOGRAPHIC_DATA]…" at bounding box center [783, 590] width 1099 height 1046
click at [1176, 22] on icon "button" at bounding box center [1170, 19] width 14 height 14
click at [27, 16] on div "7" at bounding box center [54, 19] width 85 height 17
